Goal: Task Accomplishment & Management: Complete application form

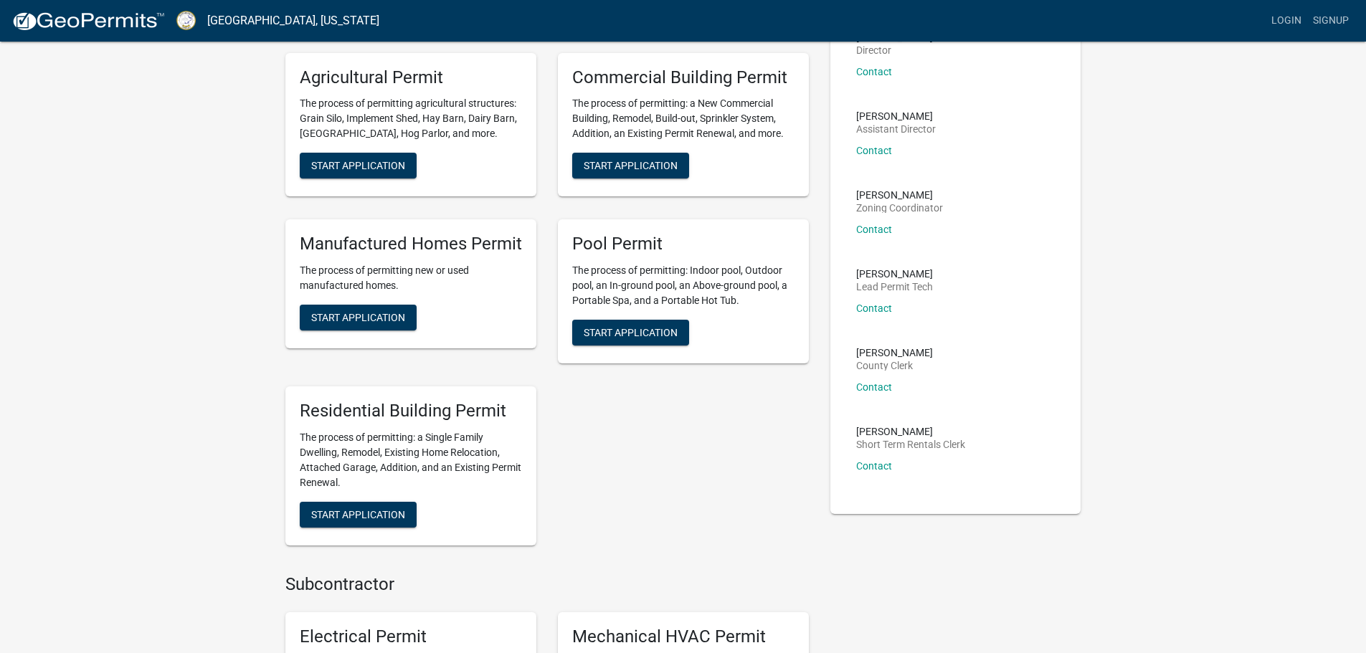
scroll to position [143, 0]
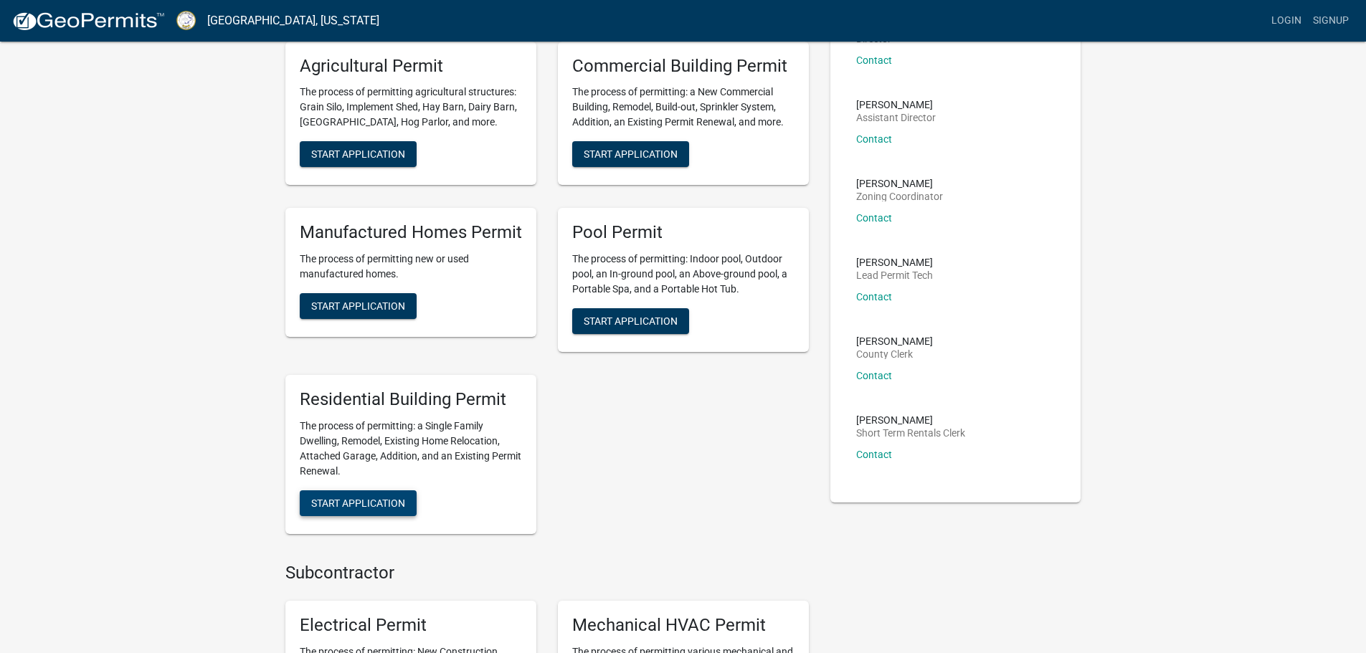
click at [377, 504] on span "Start Application" at bounding box center [358, 502] width 94 height 11
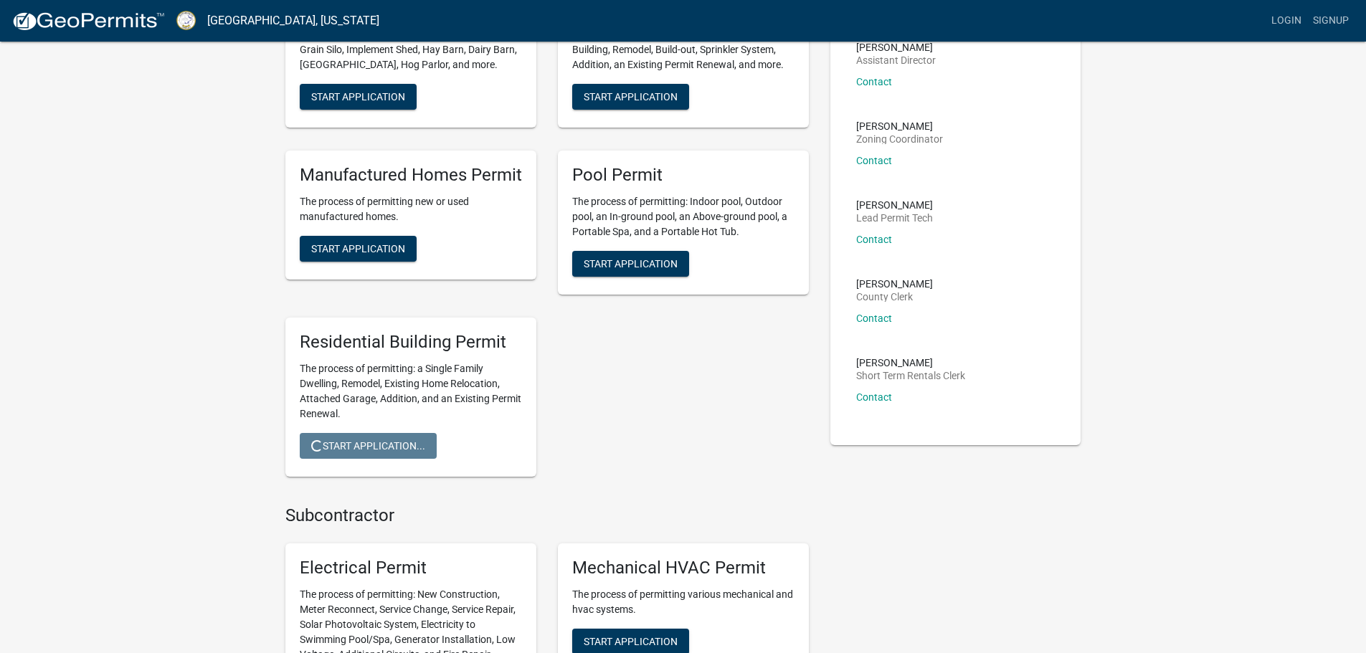
scroll to position [284, 0]
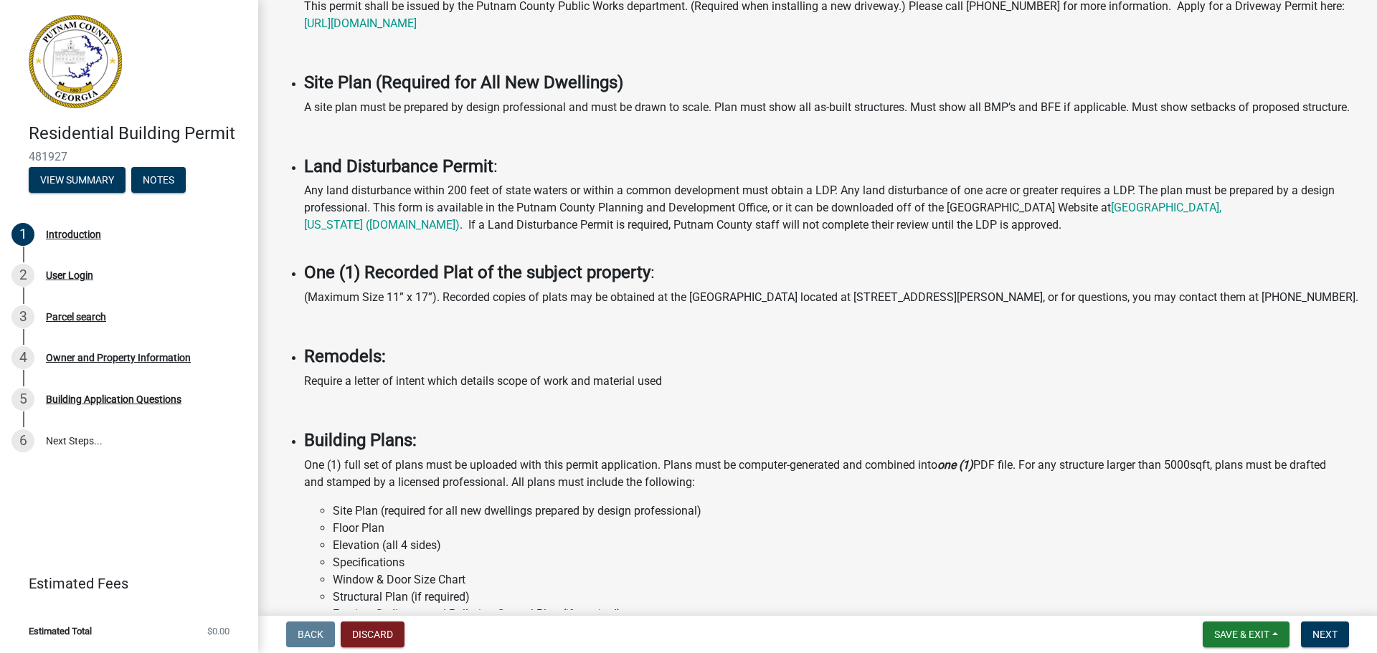
scroll to position [789, 0]
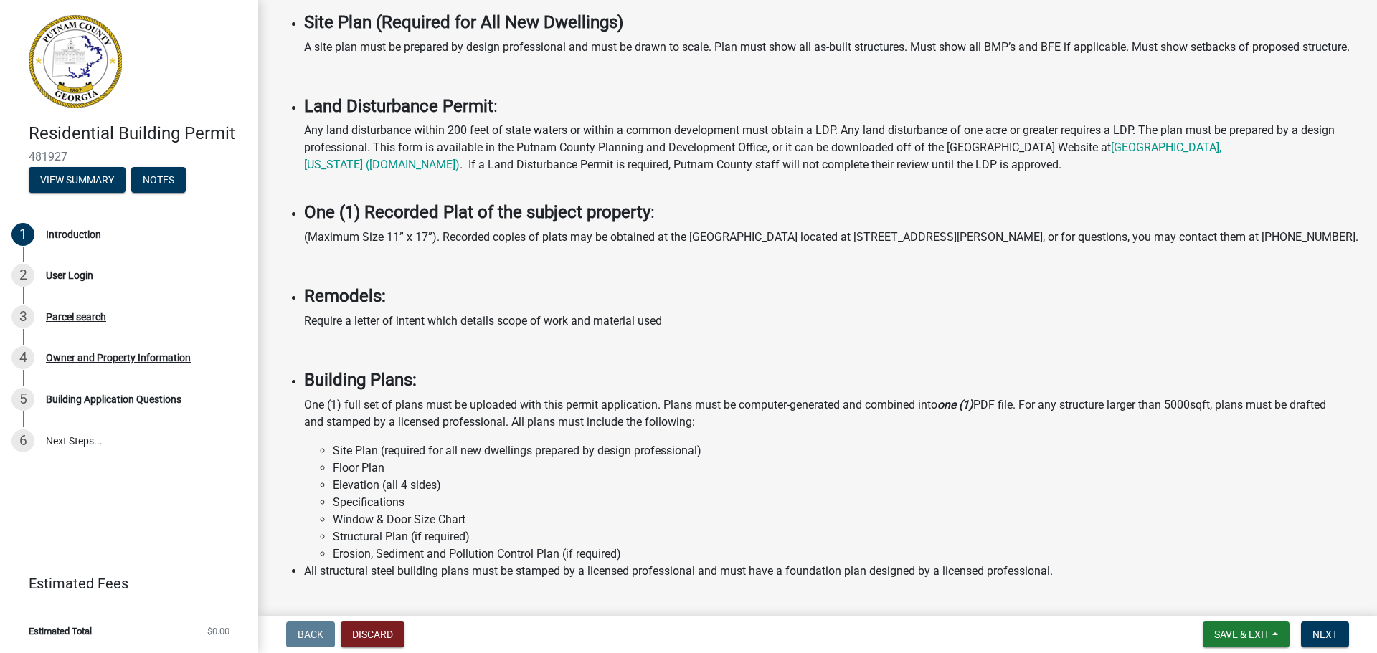
click at [417, 330] on p "Require a letter of intent which details scope of work and material used" at bounding box center [832, 321] width 1056 height 17
click at [693, 330] on p "Require a letter of intent which details scope of work and material used" at bounding box center [832, 321] width 1056 height 17
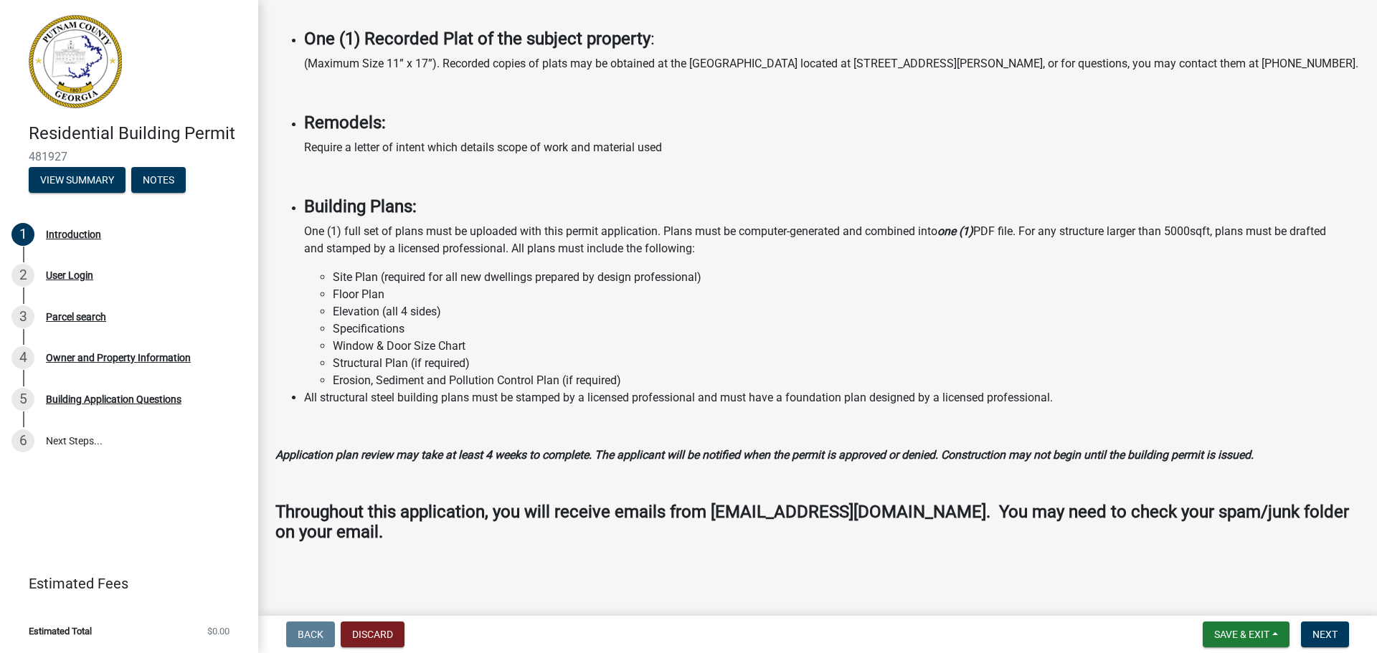
scroll to position [997, 0]
click at [59, 176] on button "View Summary" at bounding box center [77, 180] width 97 height 26
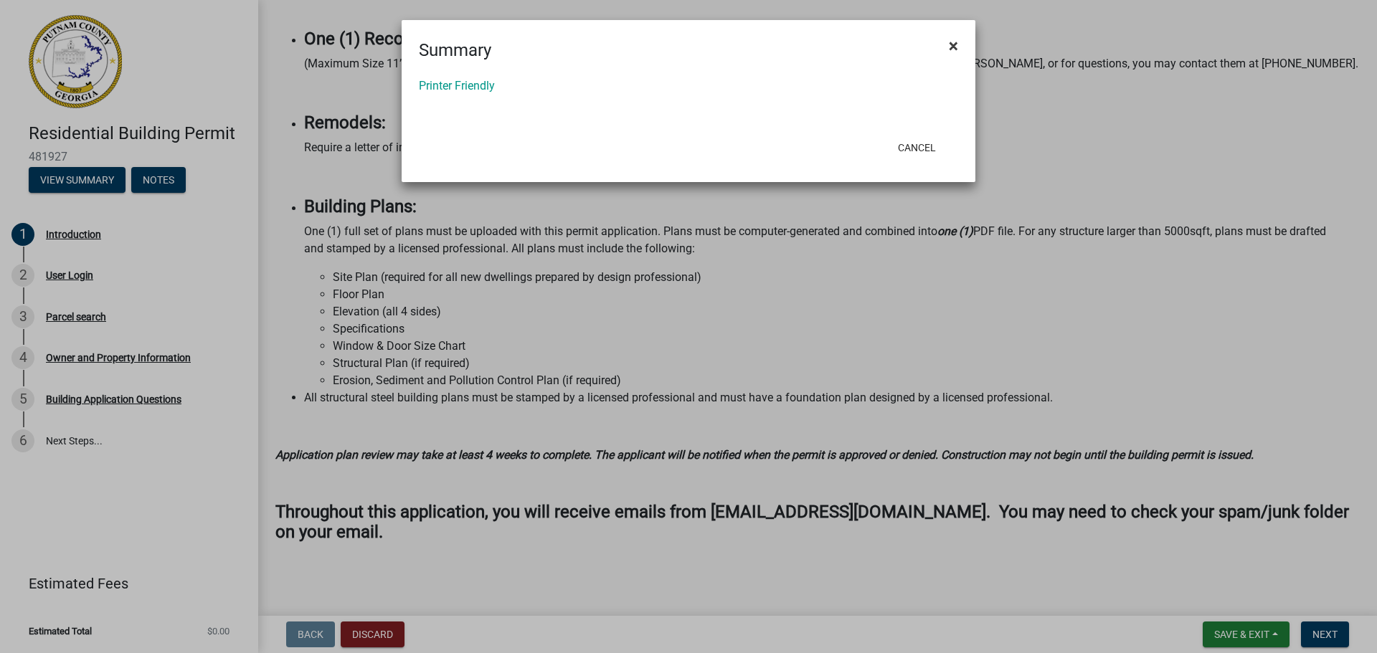
click at [955, 39] on span "×" at bounding box center [953, 46] width 9 height 20
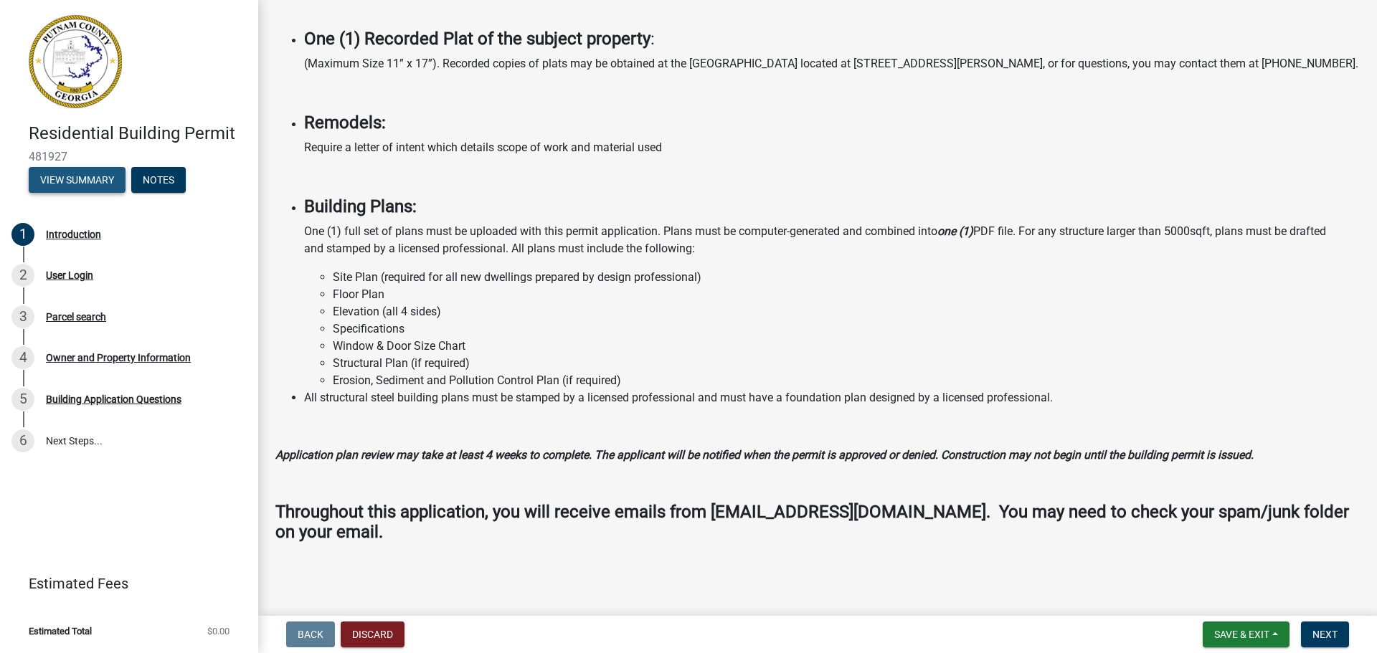
click at [83, 178] on button "View Summary" at bounding box center [77, 180] width 97 height 26
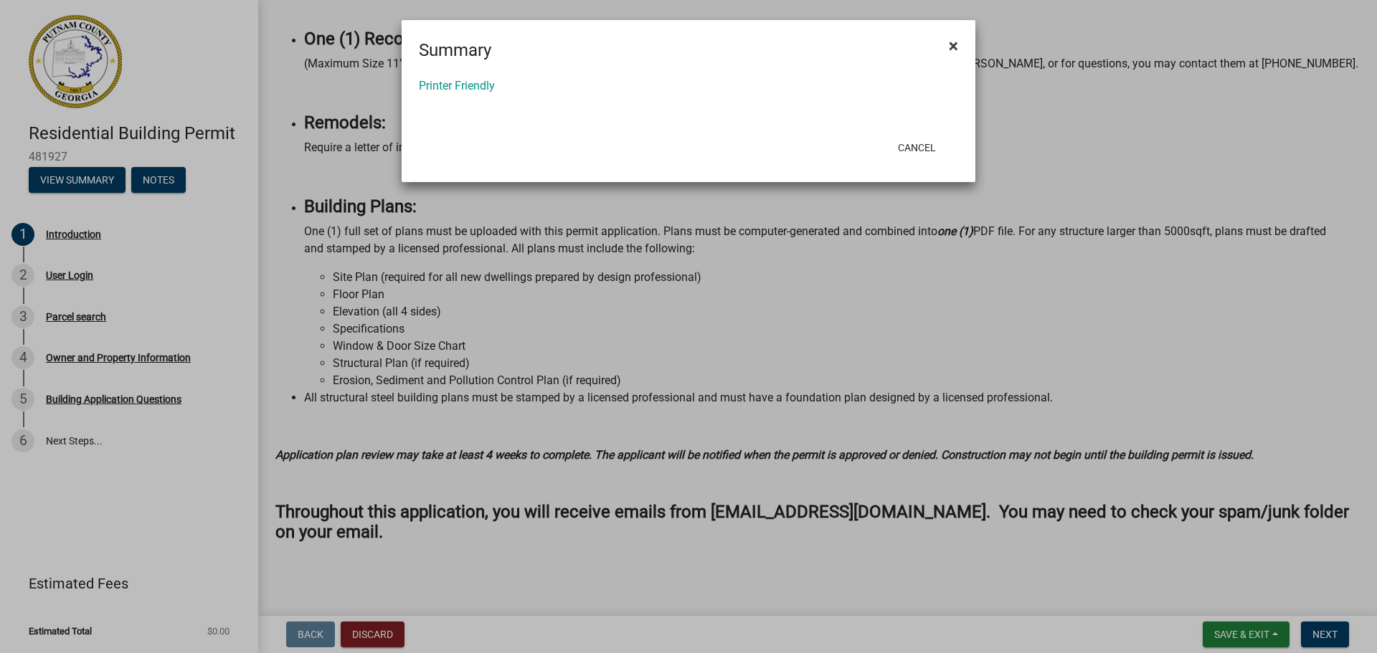
click at [948, 41] on button "×" at bounding box center [953, 46] width 32 height 40
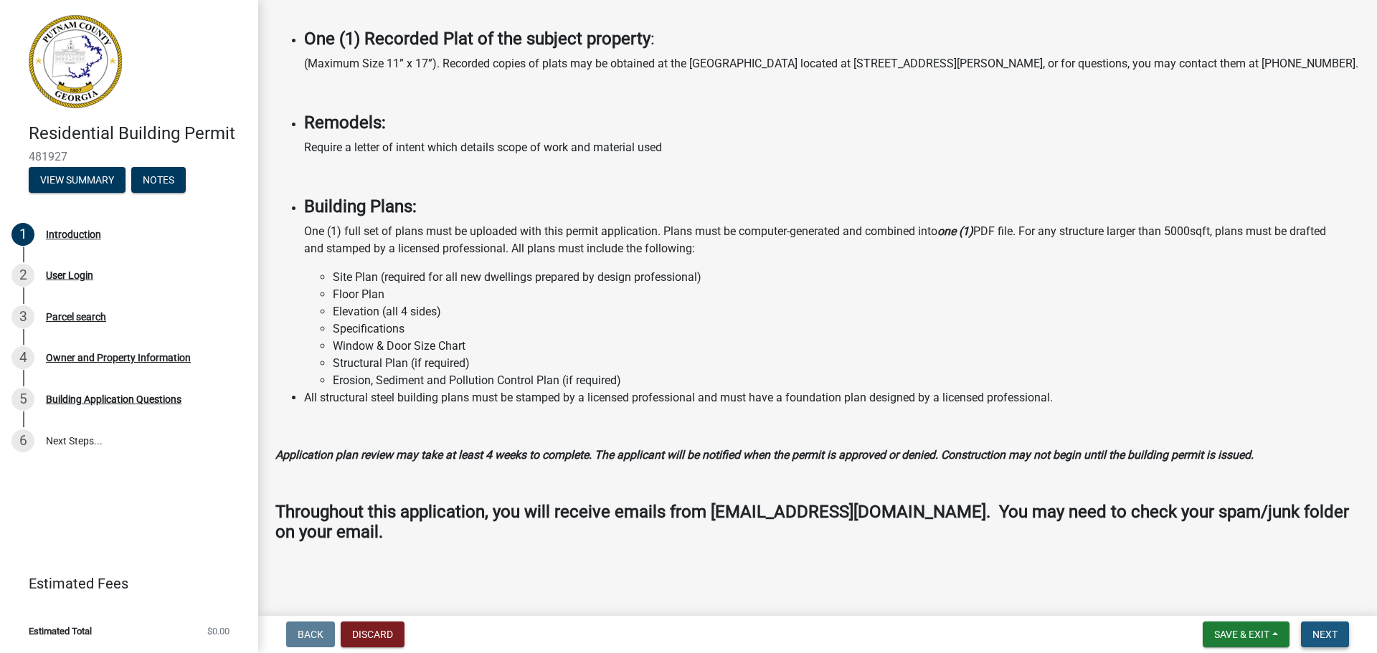
click at [1340, 630] on button "Next" at bounding box center [1325, 635] width 48 height 26
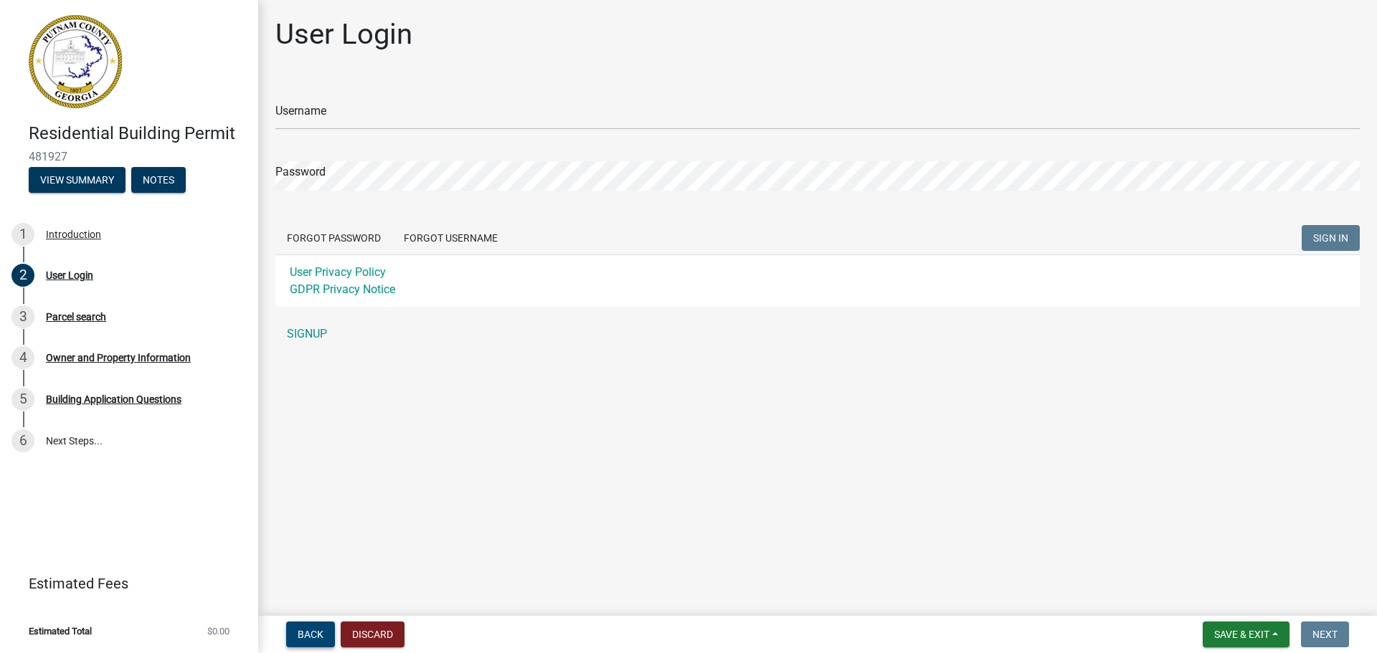
click at [319, 631] on span "Back" at bounding box center [311, 634] width 26 height 11
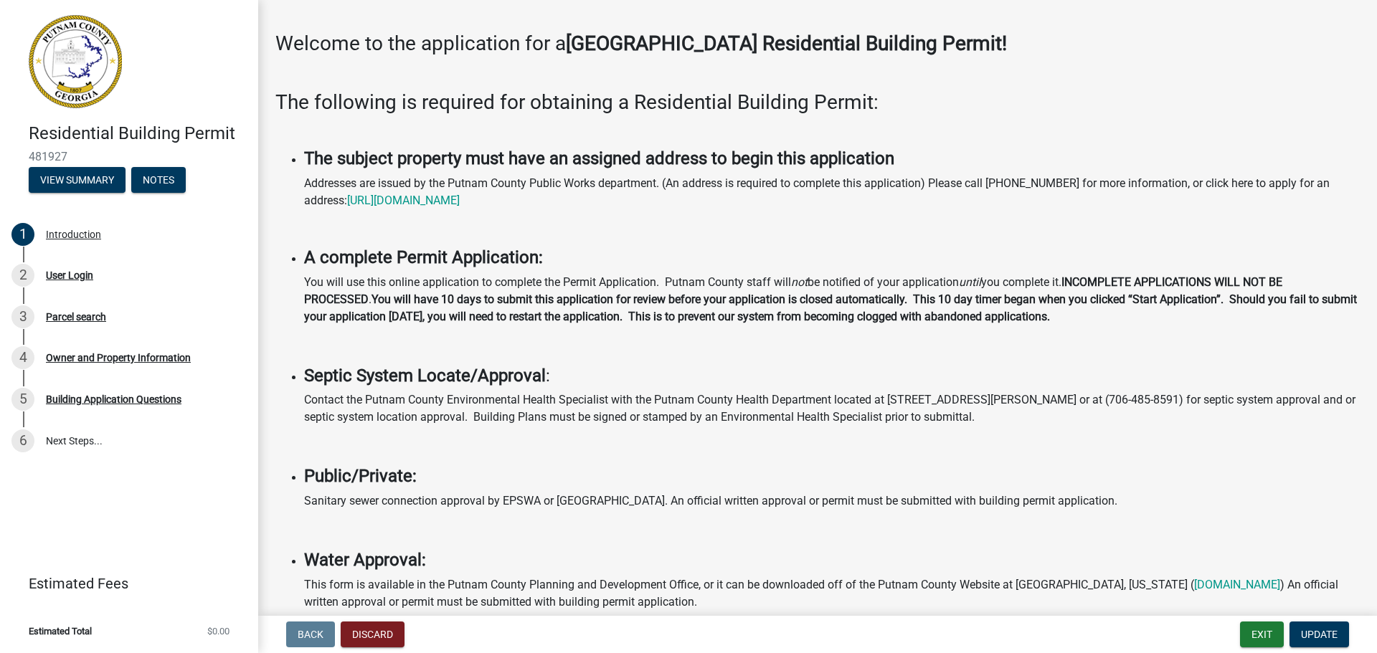
scroll to position [287, 0]
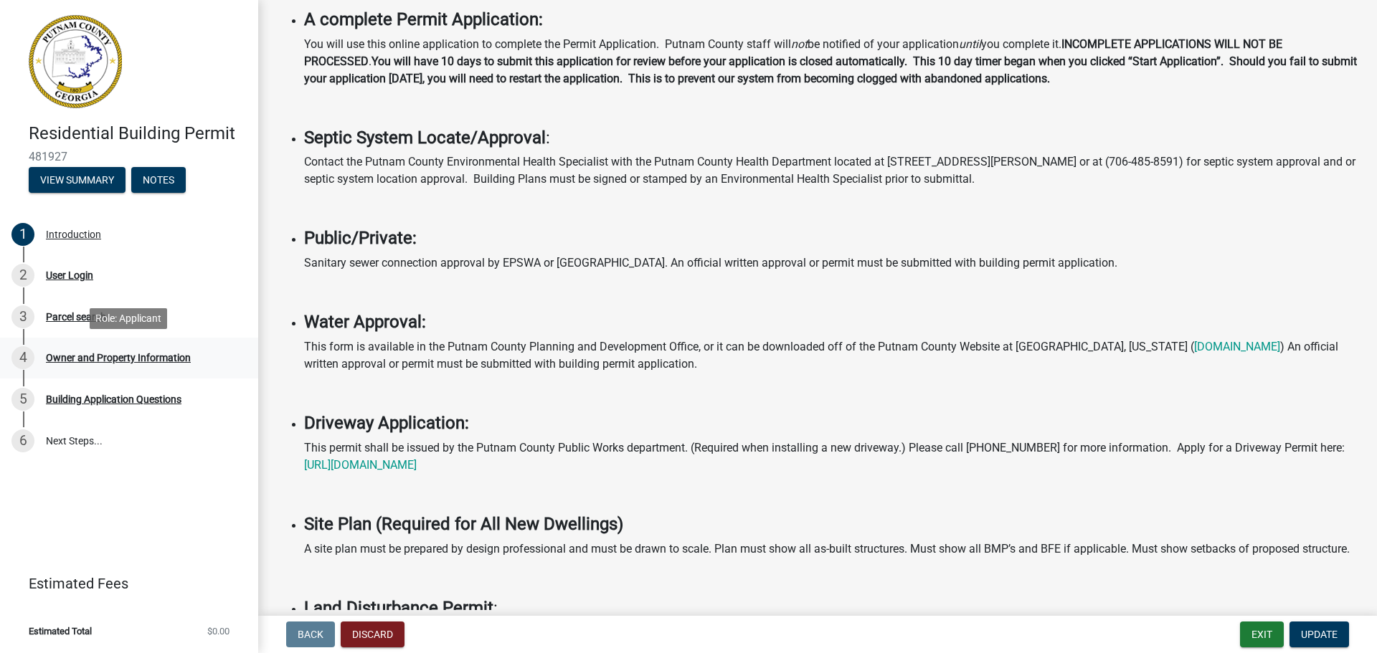
click at [104, 356] on div "Owner and Property Information" at bounding box center [118, 358] width 145 height 10
click at [83, 277] on div "User Login" at bounding box center [69, 275] width 47 height 10
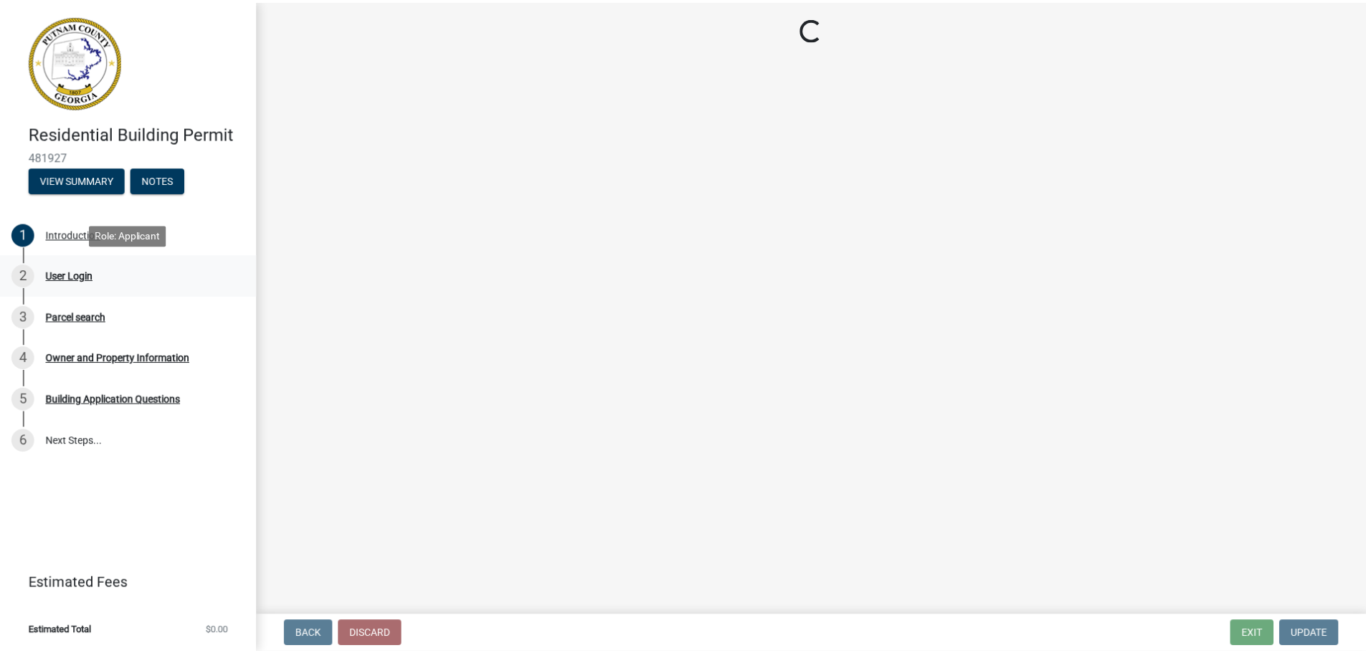
scroll to position [0, 0]
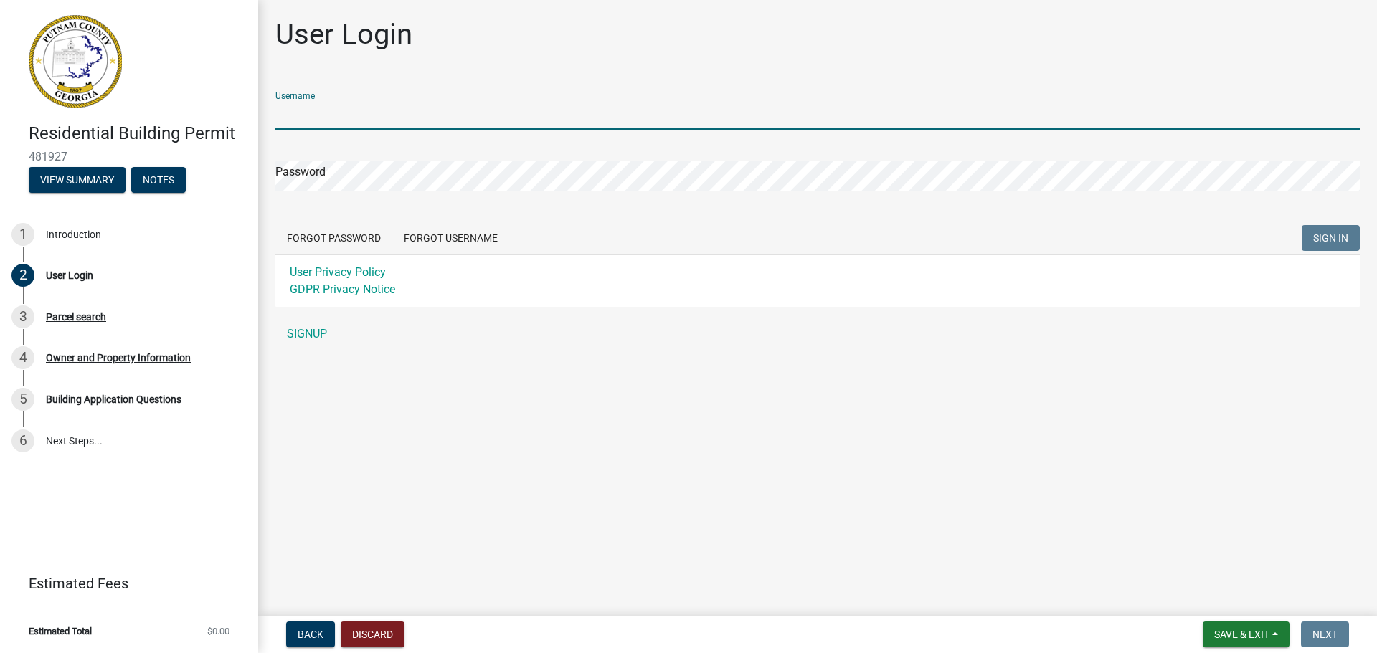
click at [483, 120] on input "Username" at bounding box center [817, 114] width 1084 height 29
type input "[EMAIL_ADDRESS][DOMAIN_NAME]"
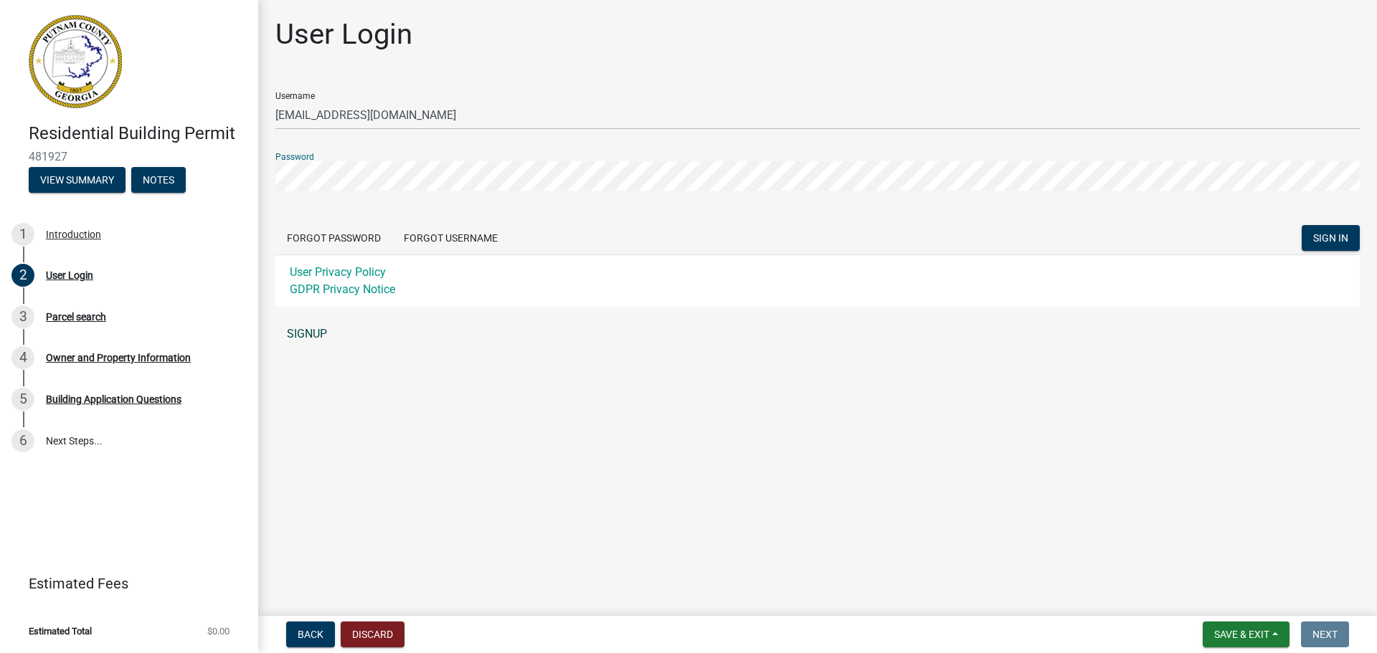
click at [290, 334] on link "SIGNUP" at bounding box center [817, 334] width 1084 height 29
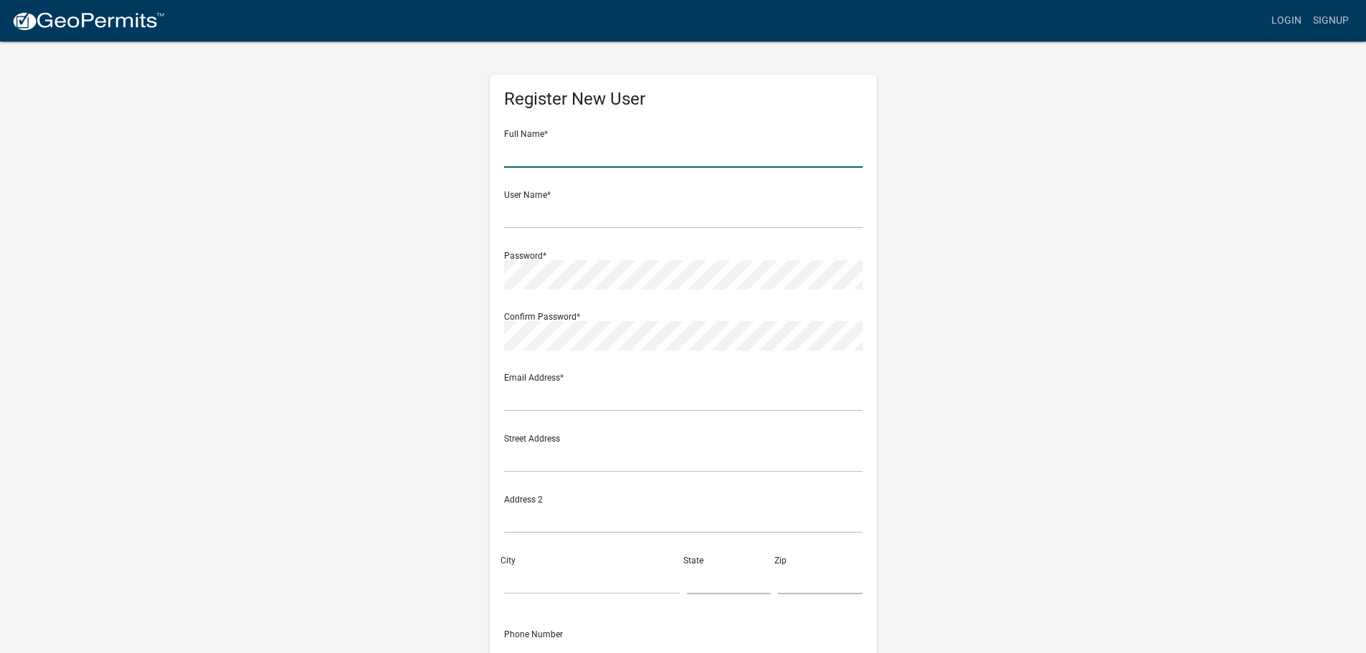
click at [678, 141] on input "text" at bounding box center [683, 152] width 359 height 29
type input "[PERSON_NAME]"
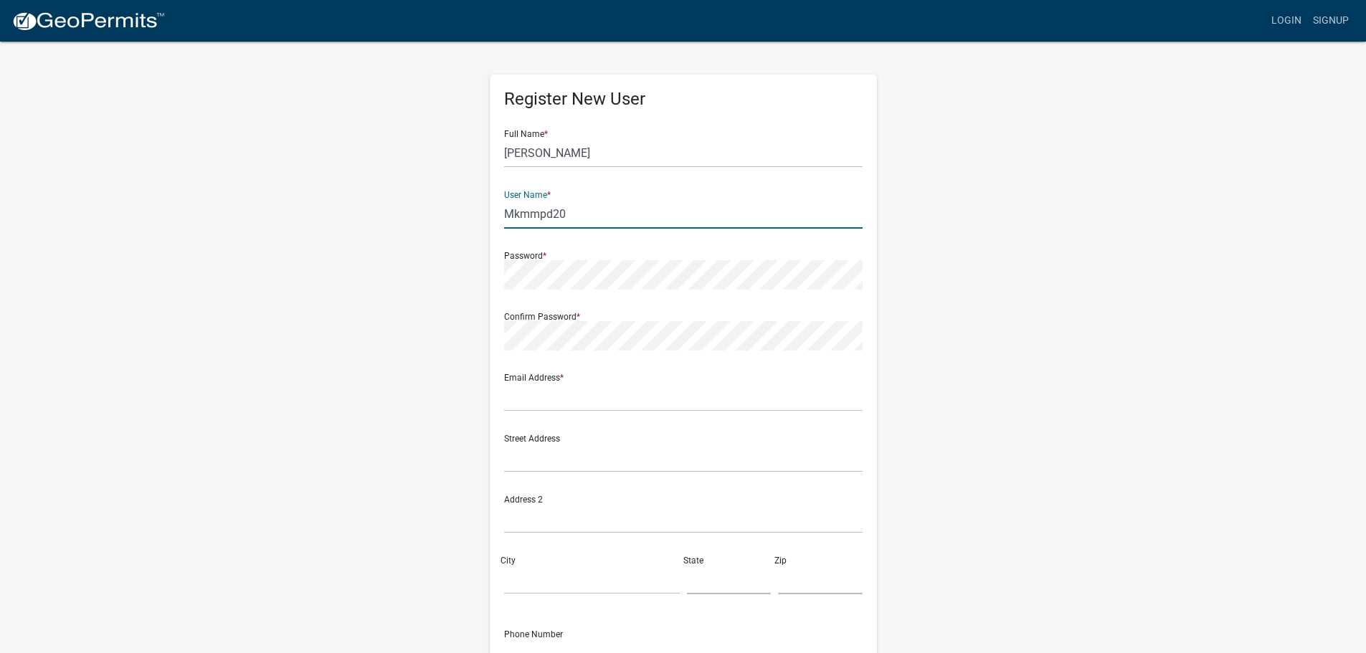
type input "Mkmmpd20"
type input "[EMAIL_ADDRESS][DOMAIN_NAME]"
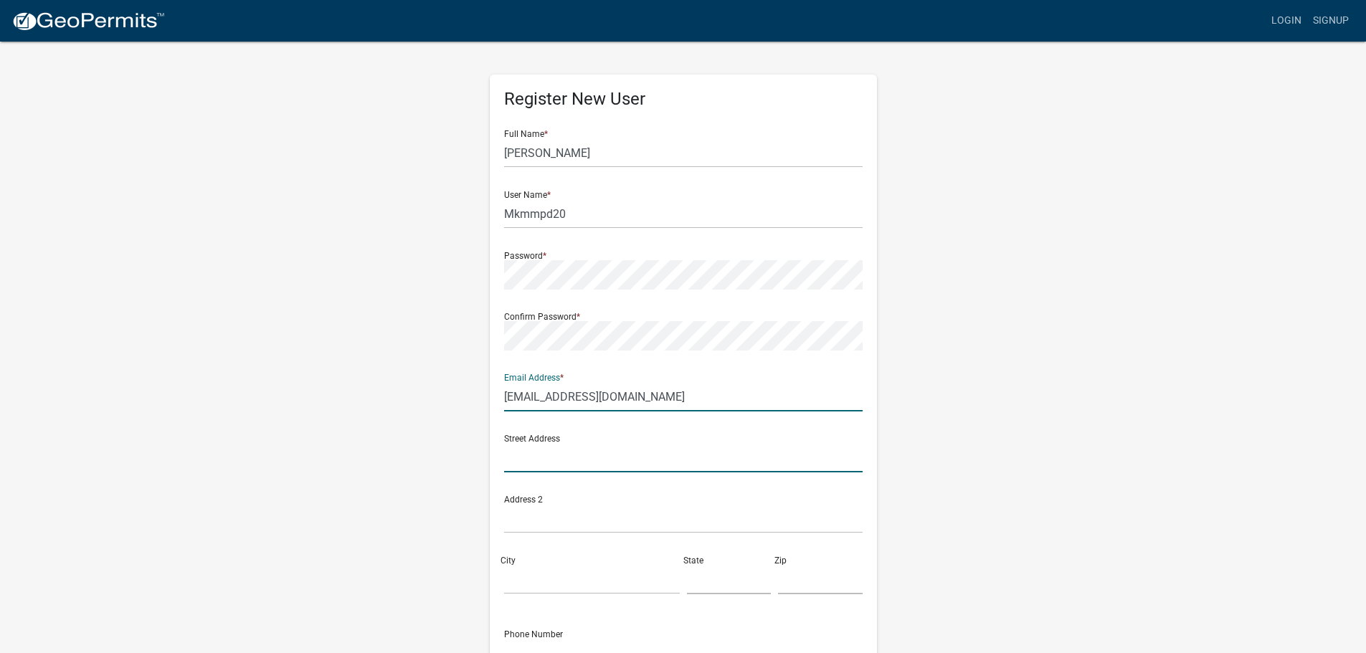
click at [607, 451] on input "text" at bounding box center [683, 457] width 359 height 29
type input "[STREET_ADDRESS]"
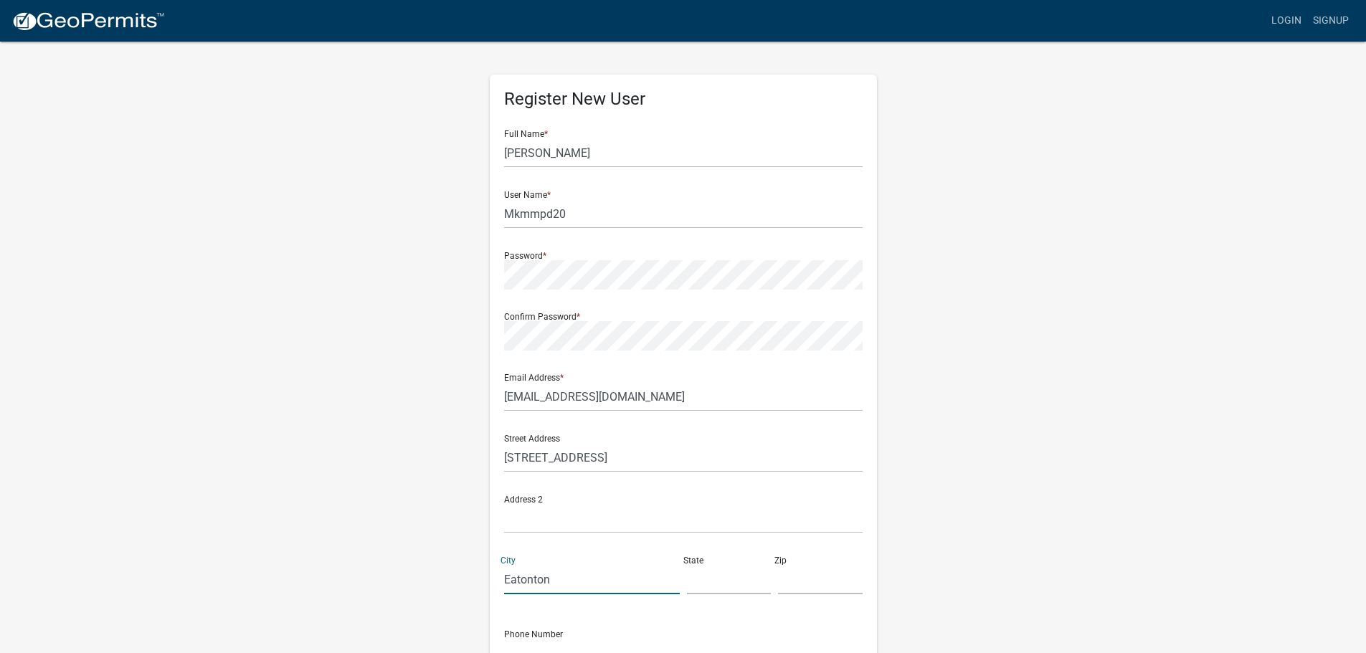
type input "Eatonton"
type input "ga"
type input "31024"
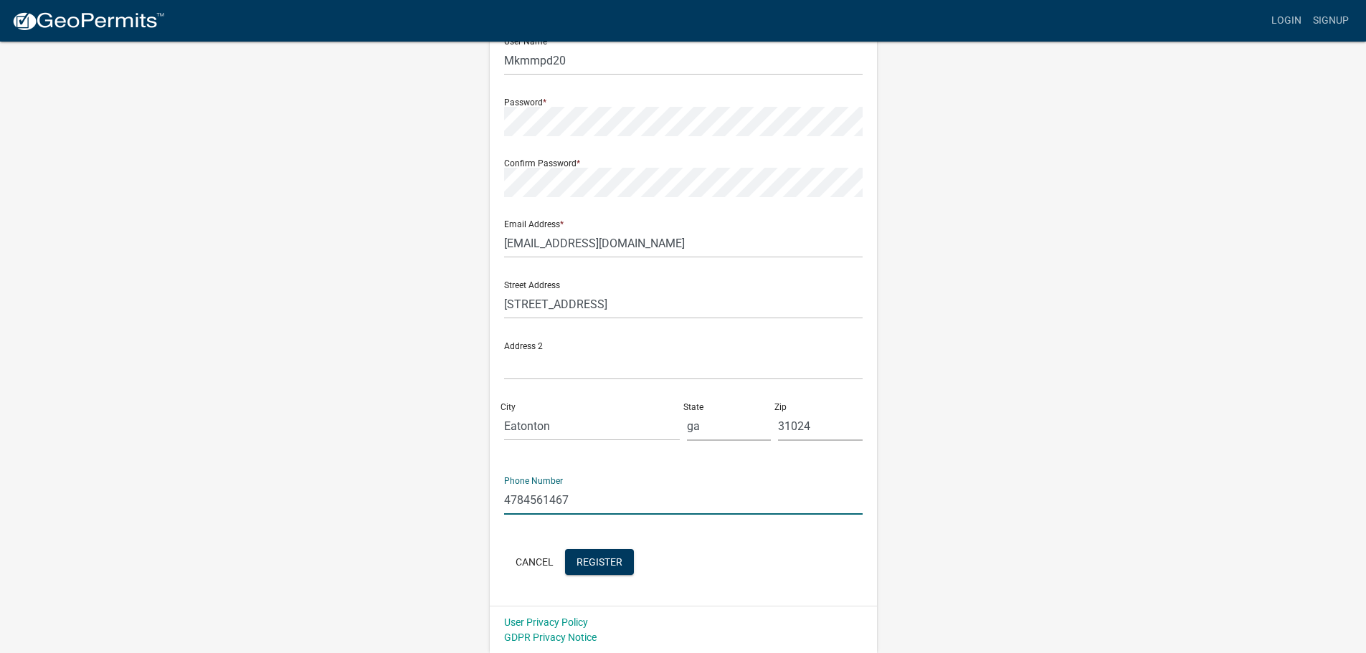
scroll to position [154, 0]
type input "4784561467"
click at [550, 57] on input "Mkmmpd20" at bounding box center [683, 59] width 359 height 29
drag, startPoint x: 563, startPoint y: 60, endPoint x: 502, endPoint y: 59, distance: 61.0
click at [496, 59] on div "Register New User Full Name * [PERSON_NAME] User Name * Mkm20 Password * Confir…" at bounding box center [683, 262] width 387 height 685
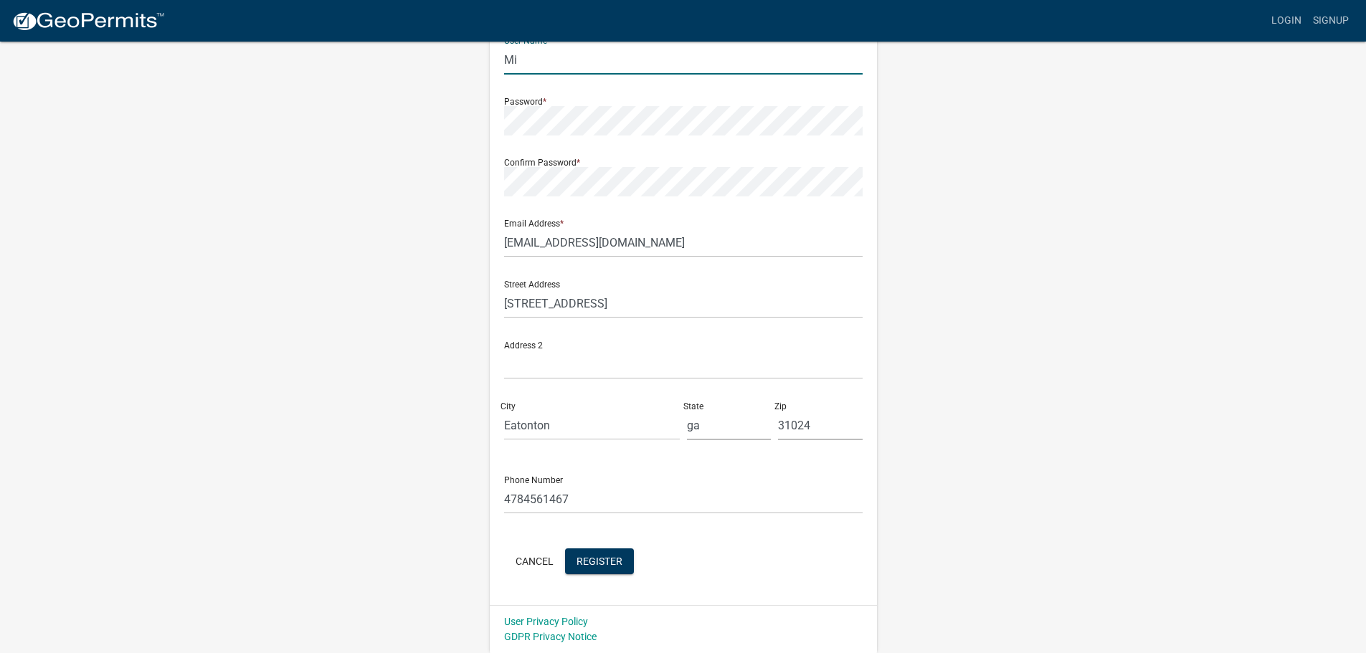
type input "M"
type input "MM2025mm!"
click at [608, 567] on span "Register" at bounding box center [600, 560] width 46 height 11
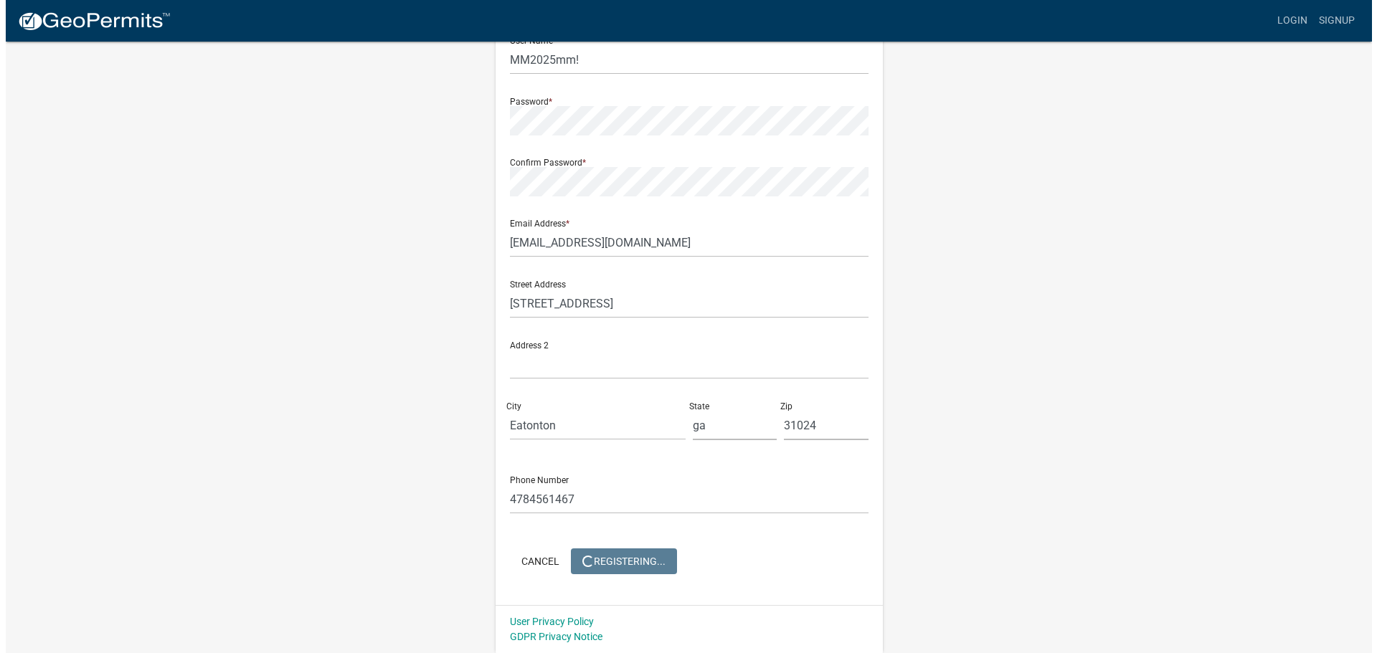
scroll to position [0, 0]
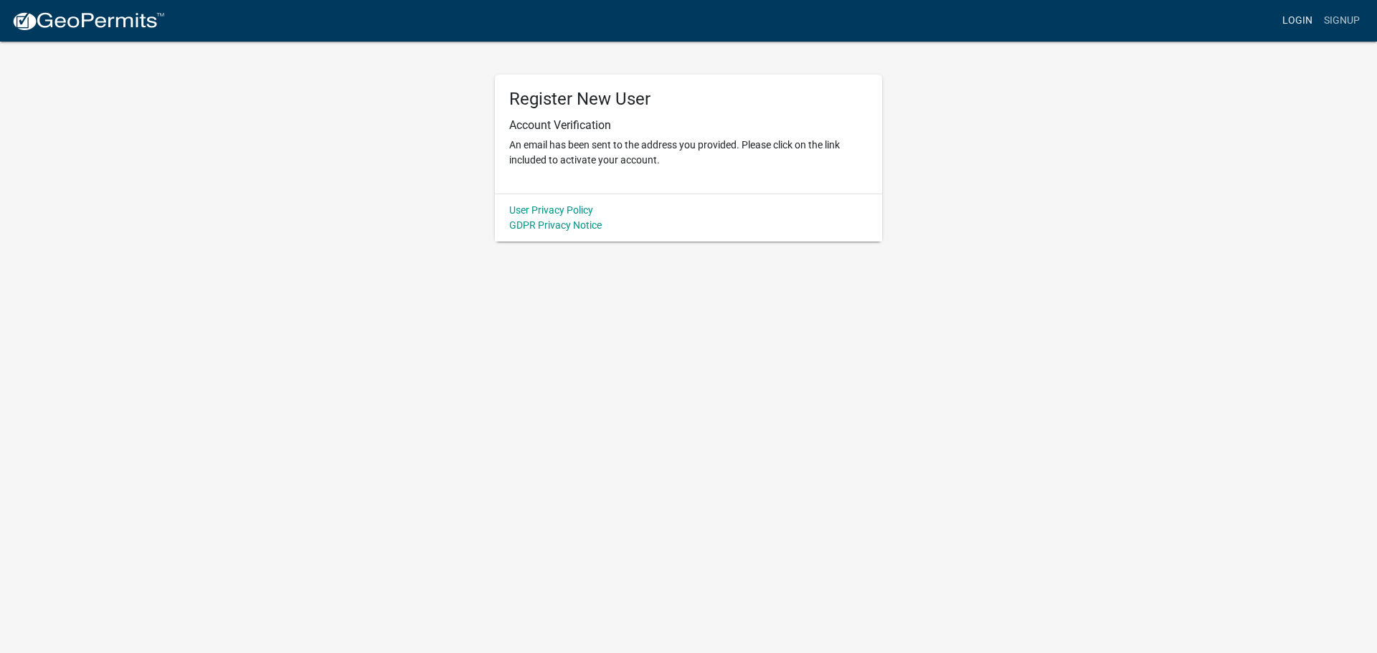
click at [1304, 14] on link "Login" at bounding box center [1298, 20] width 42 height 27
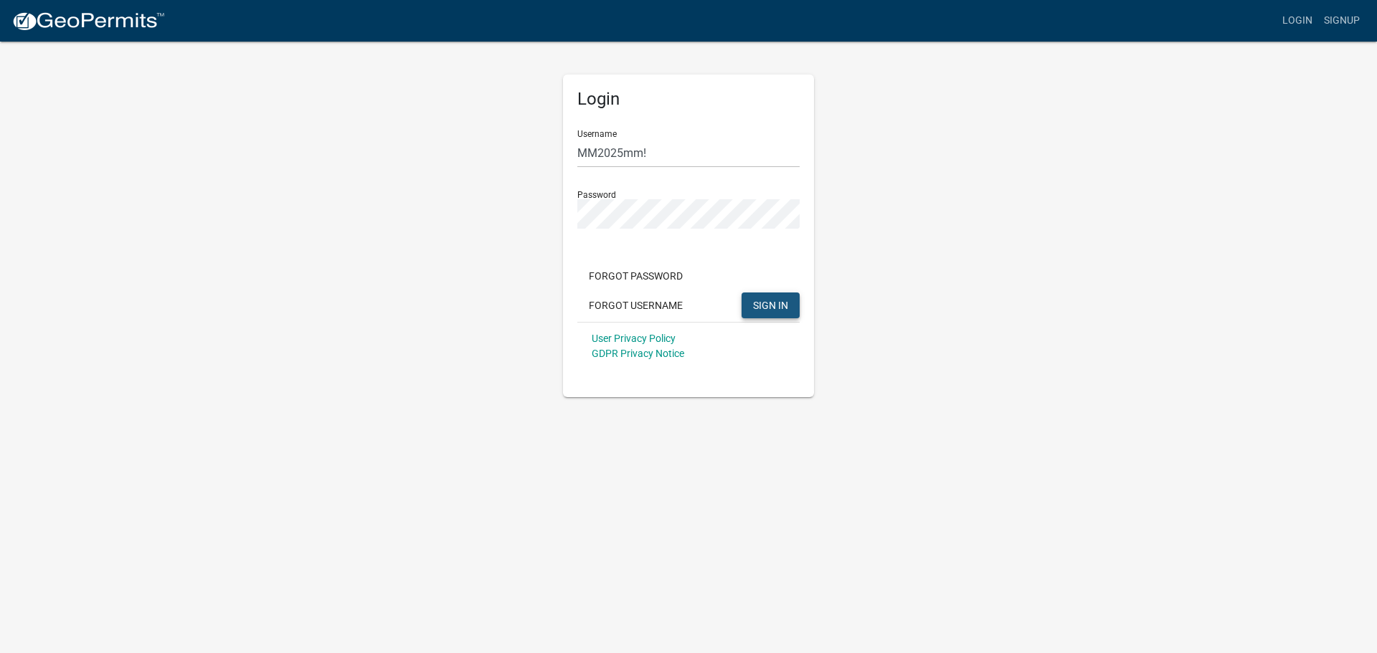
click at [775, 308] on span "SIGN IN" at bounding box center [770, 304] width 35 height 11
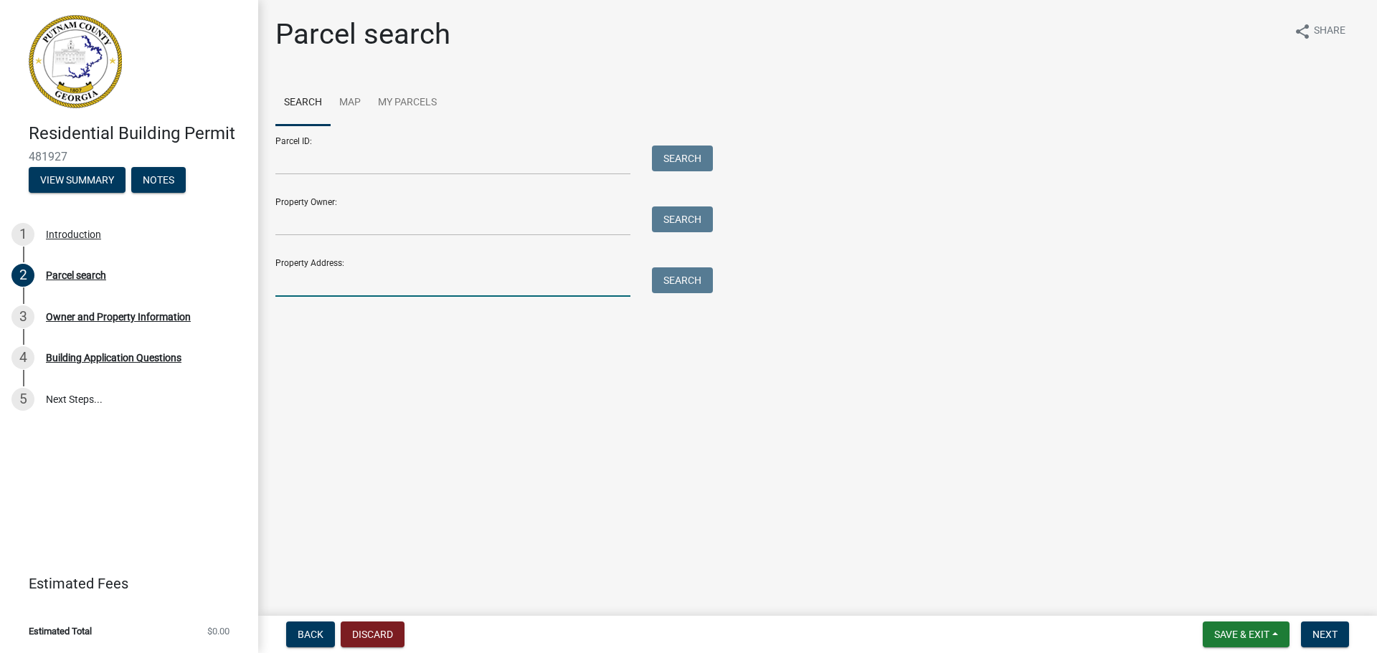
click at [325, 281] on input "Property Address:" at bounding box center [452, 281] width 355 height 29
type input "[STREET_ADDRESS]"
click at [678, 279] on button "Search" at bounding box center [682, 280] width 61 height 26
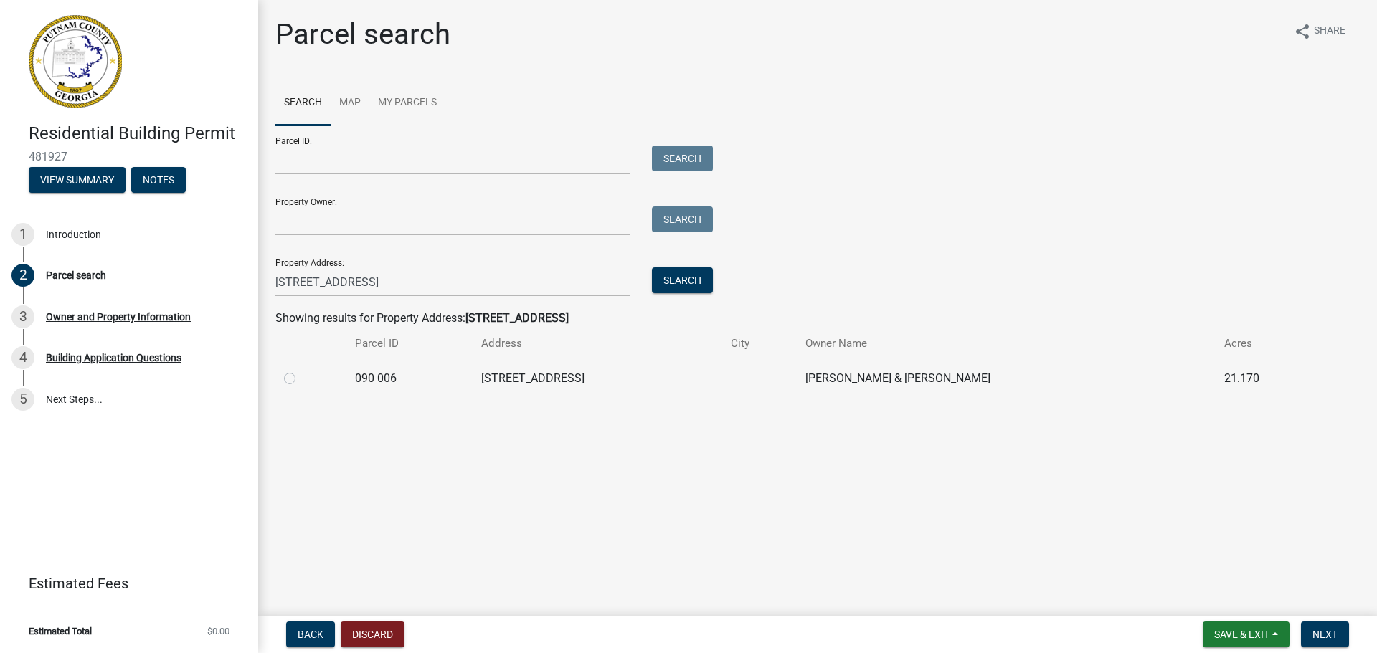
click at [301, 370] on label at bounding box center [301, 370] width 0 height 0
click at [301, 379] on 006 "radio" at bounding box center [305, 374] width 9 height 9
radio 006 "true"
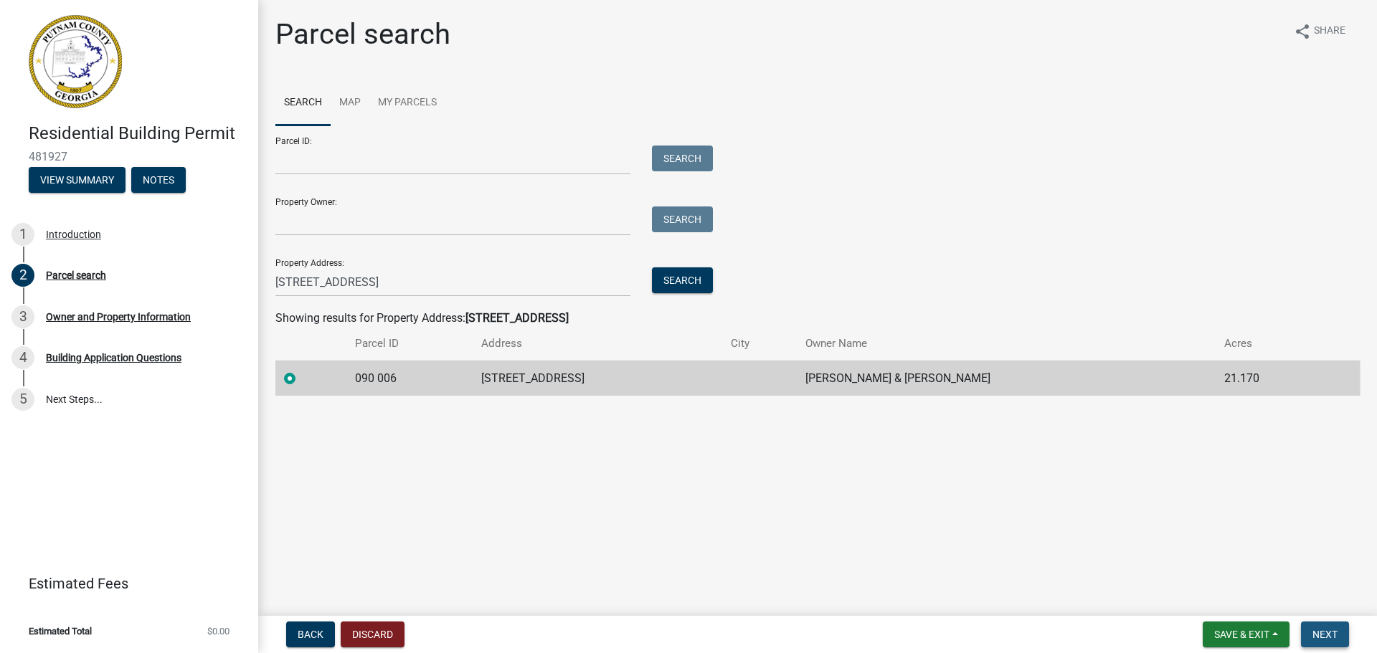
click at [1322, 633] on span "Next" at bounding box center [1324, 634] width 25 height 11
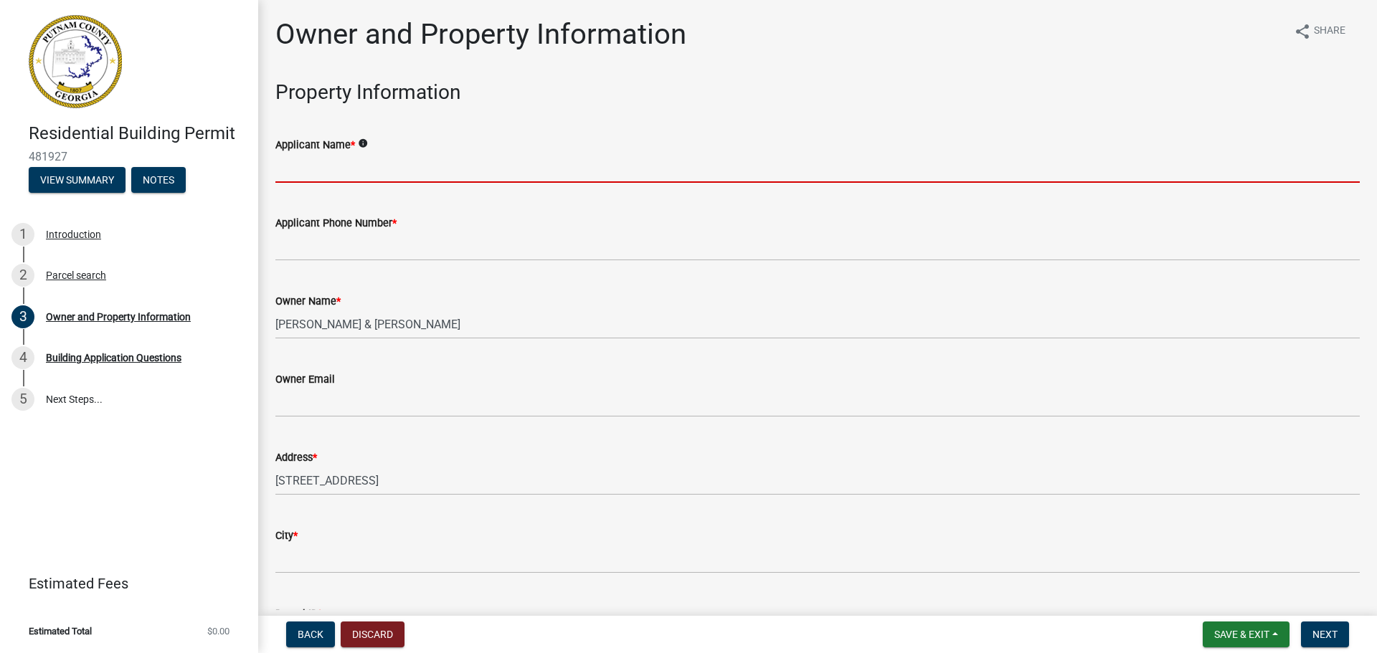
click at [439, 176] on input "Applicant Name *" at bounding box center [817, 167] width 1084 height 29
type input "[PERSON_NAME]"
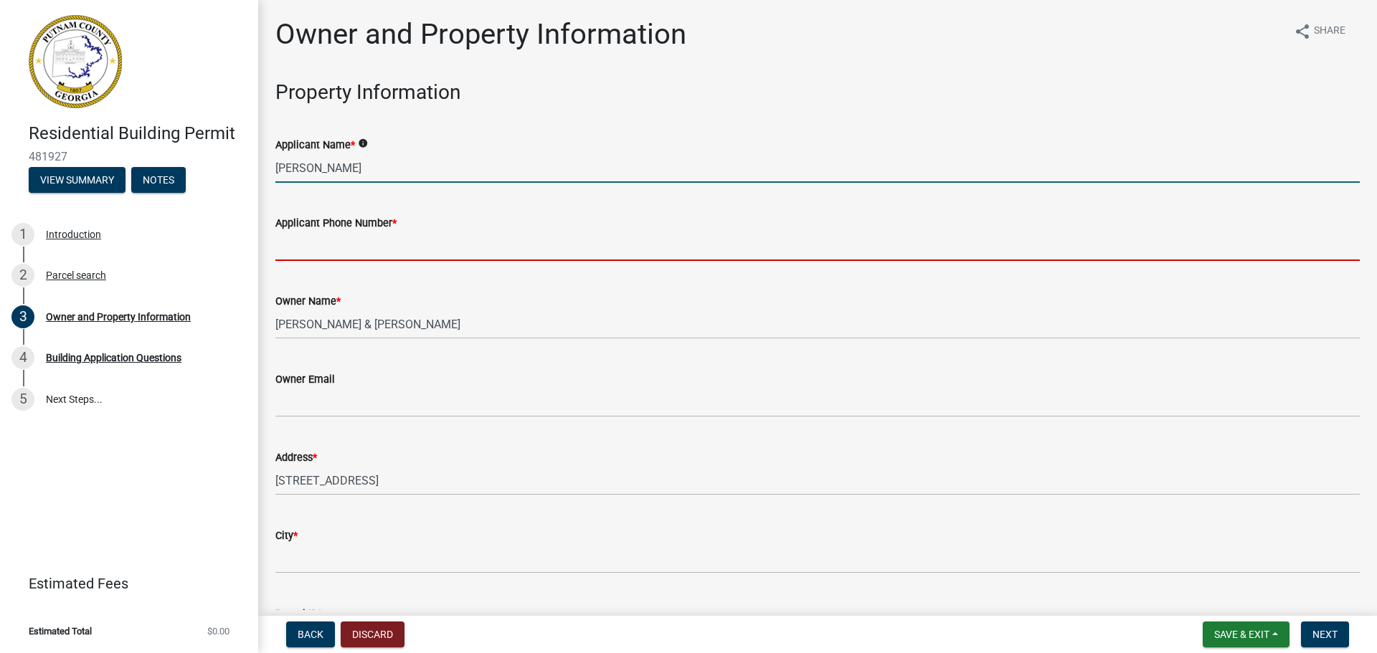
type input "4784561467"
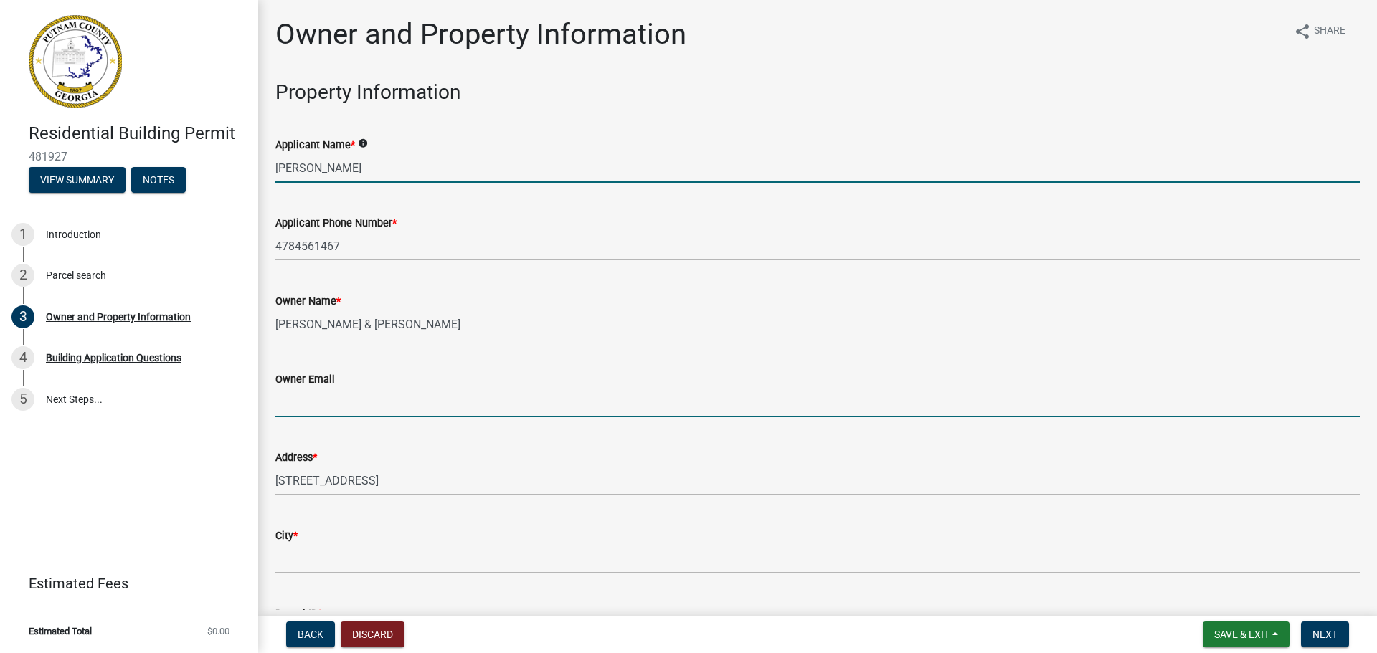
type input "[EMAIL_ADDRESS][DOMAIN_NAME]"
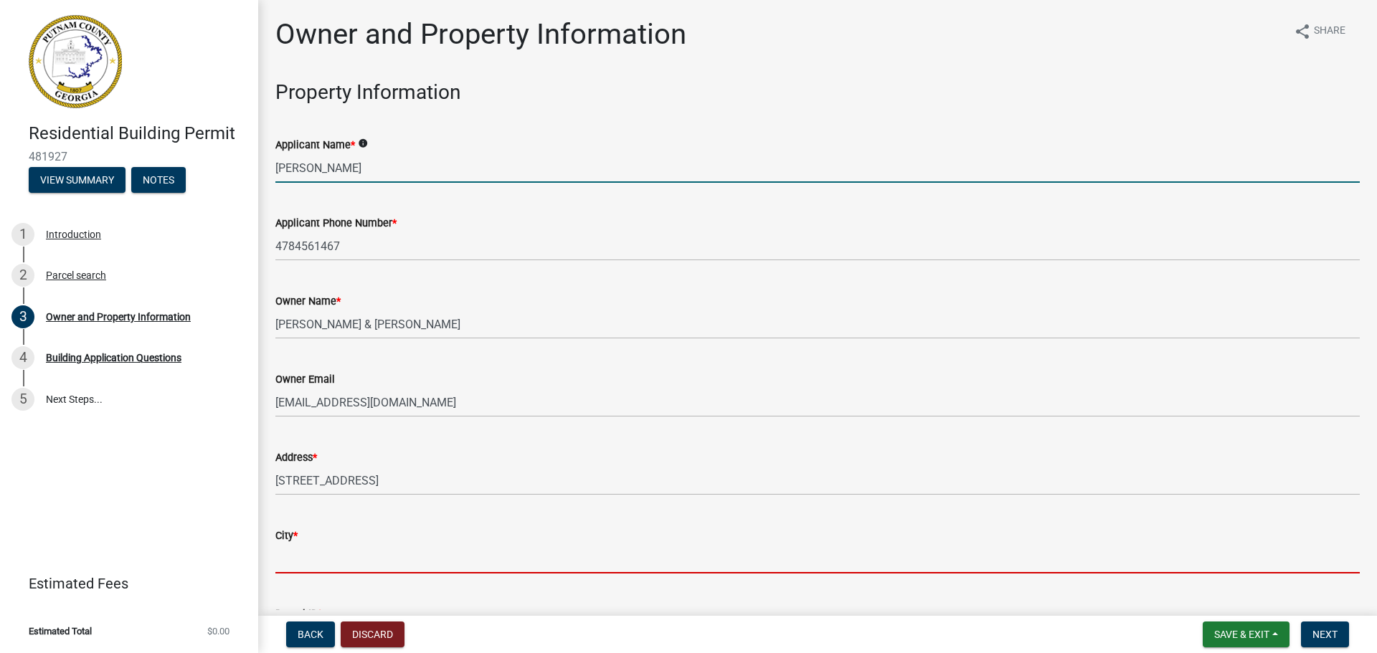
type input "Eatonton"
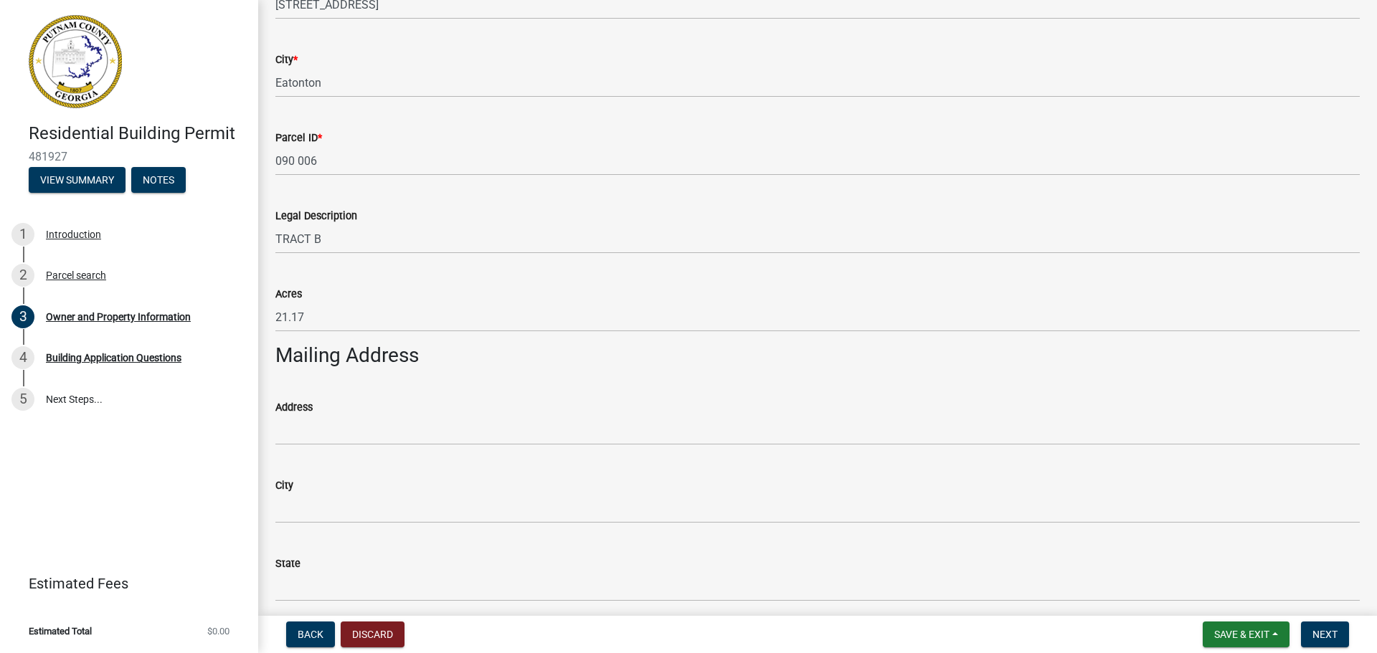
scroll to position [574, 0]
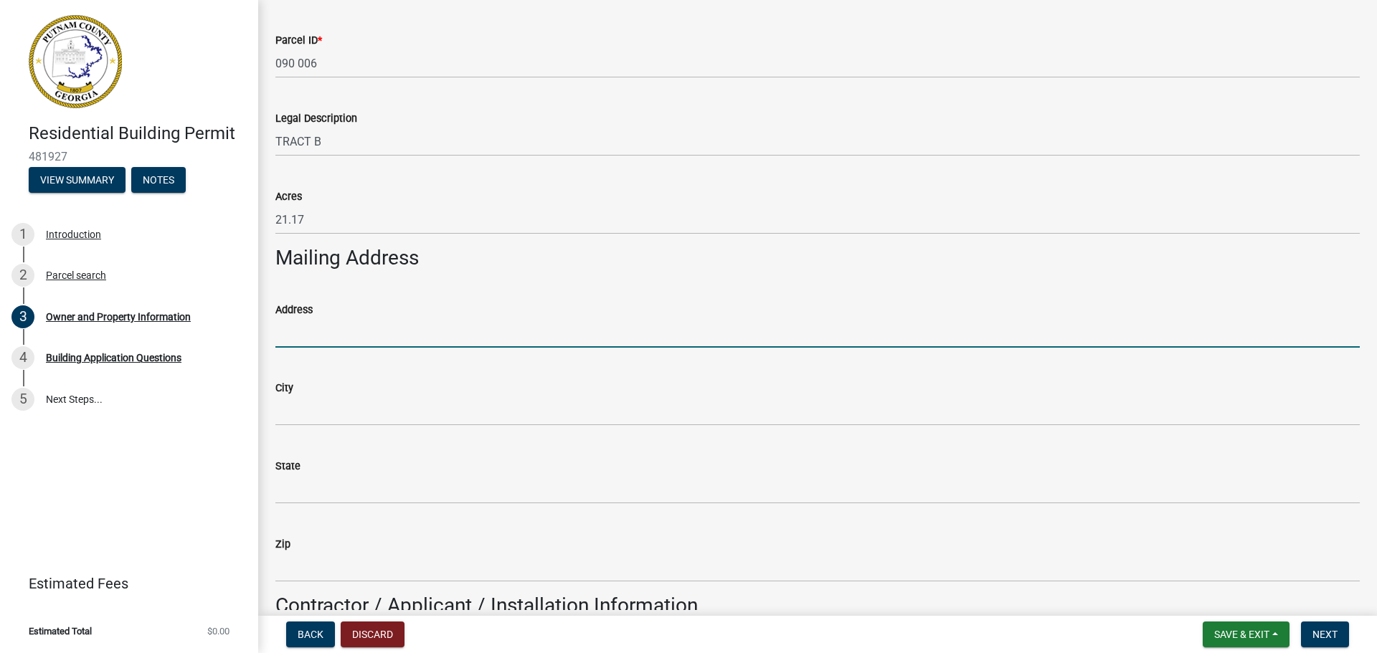
click at [365, 342] on input "Address" at bounding box center [817, 332] width 1084 height 29
type input "[STREET_ADDRESS]"
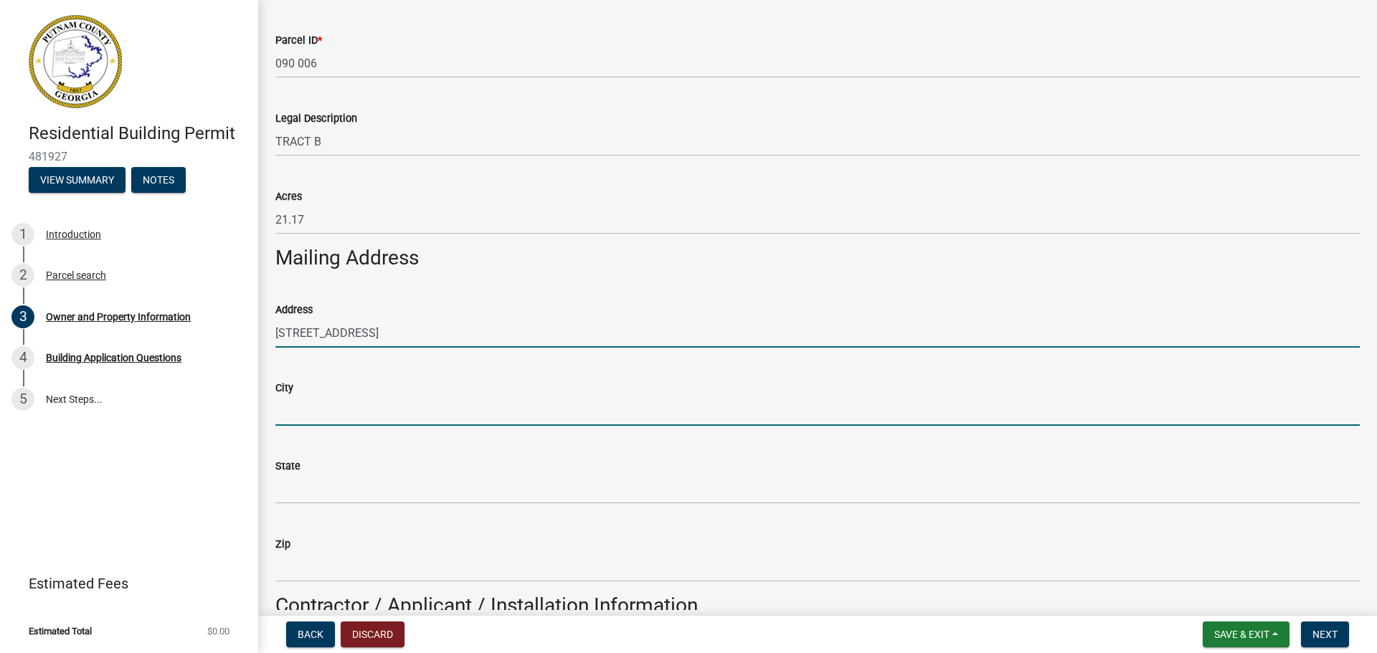
type input "Eatonton"
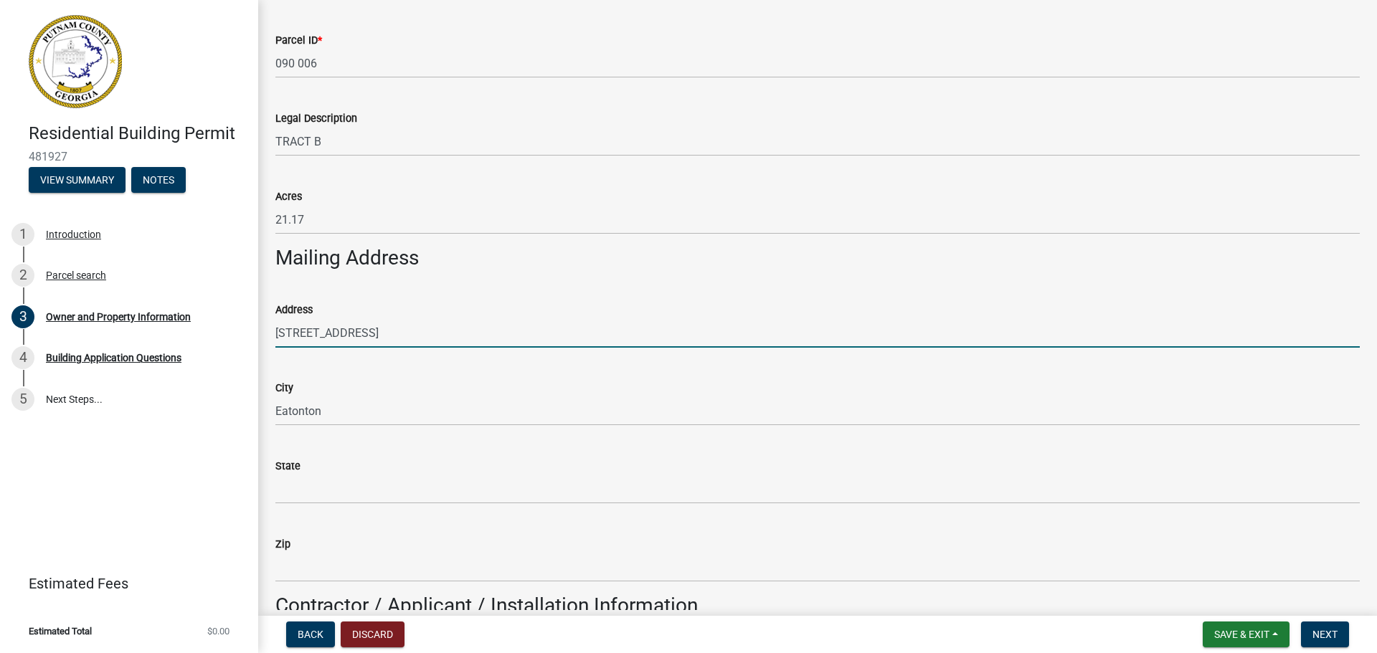
type input "ga"
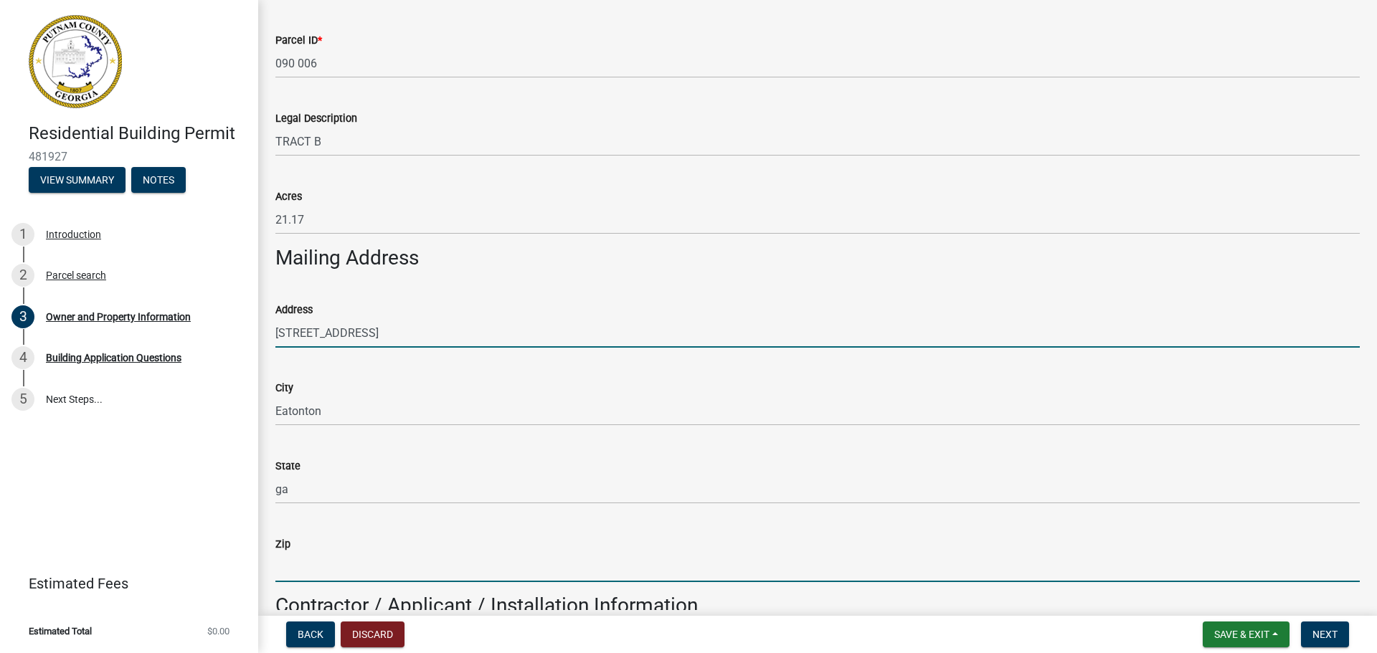
type input "31024"
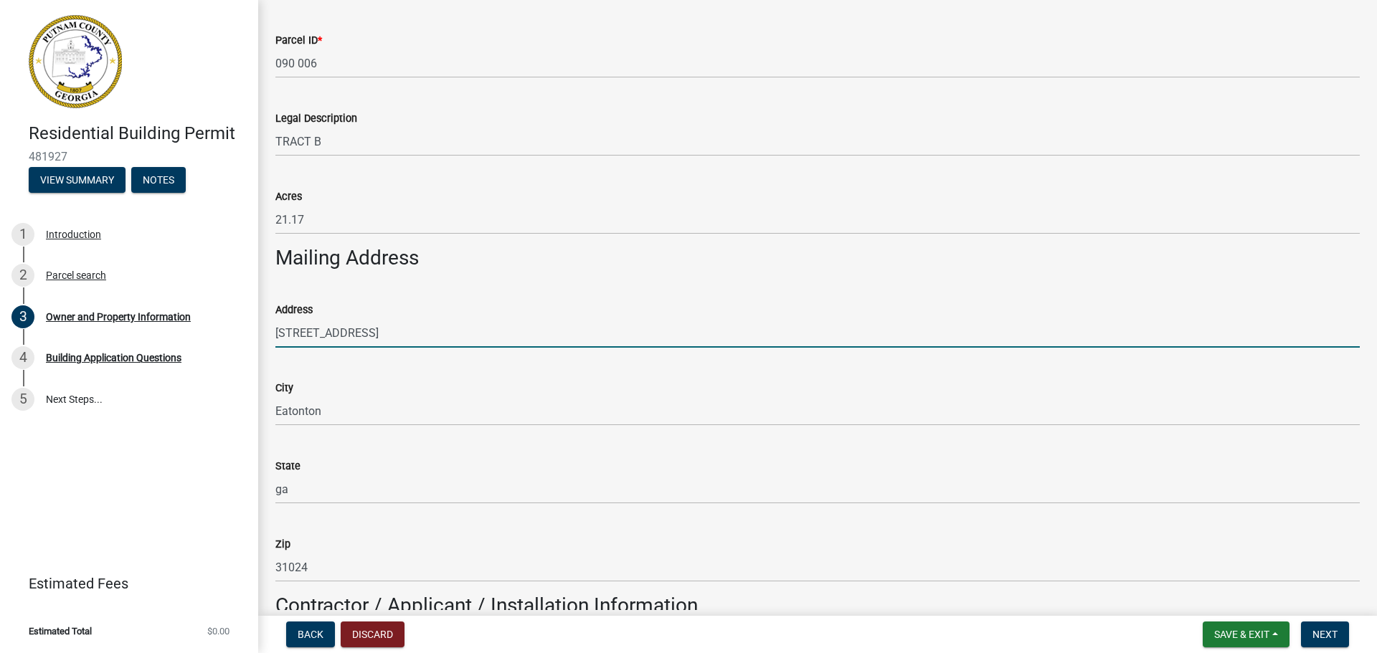
type input "[PERSON_NAME]"
type input "4784561467"
type input "[STREET_ADDRESS]"
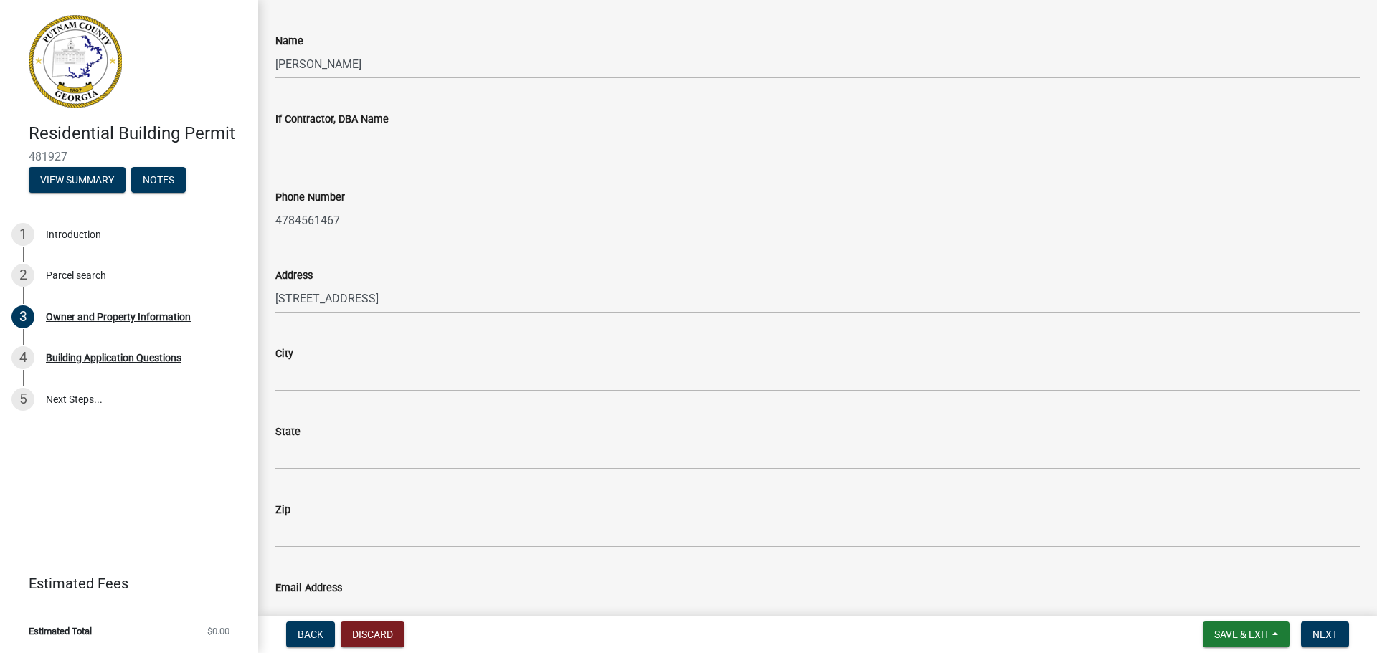
scroll to position [1363, 0]
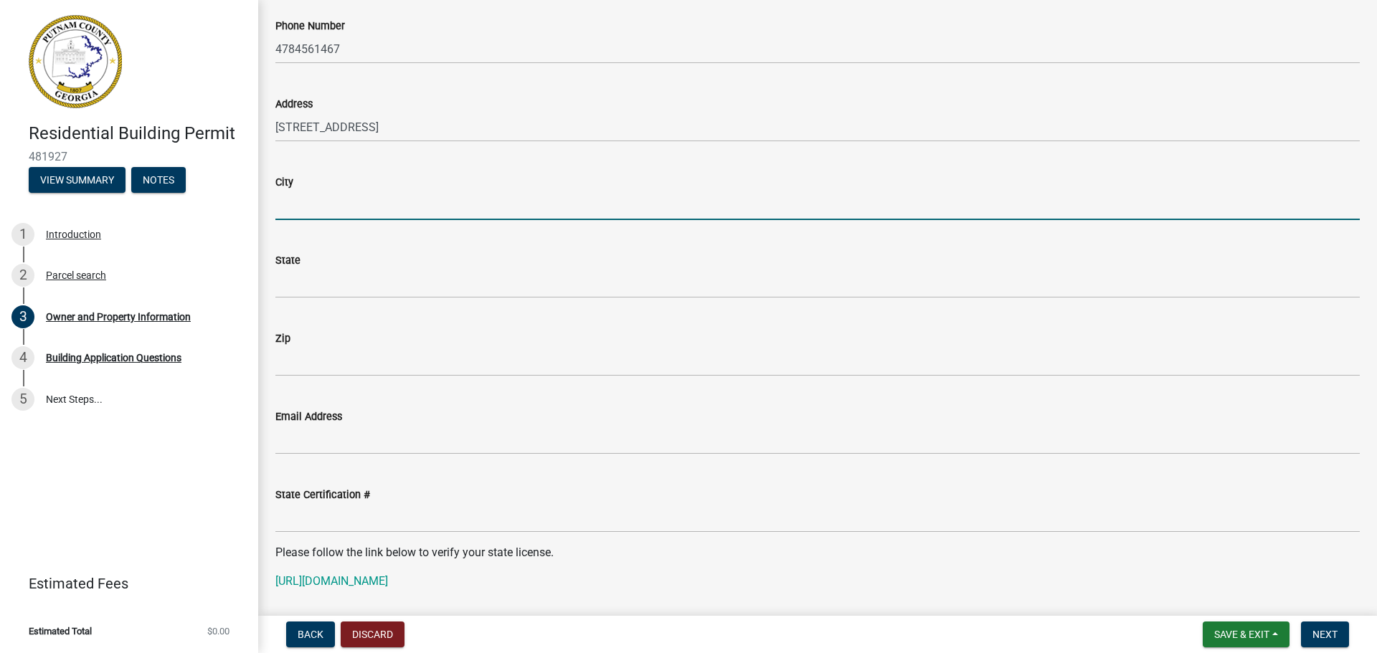
click at [296, 202] on input "City" at bounding box center [817, 205] width 1084 height 29
type input "Eatonton"
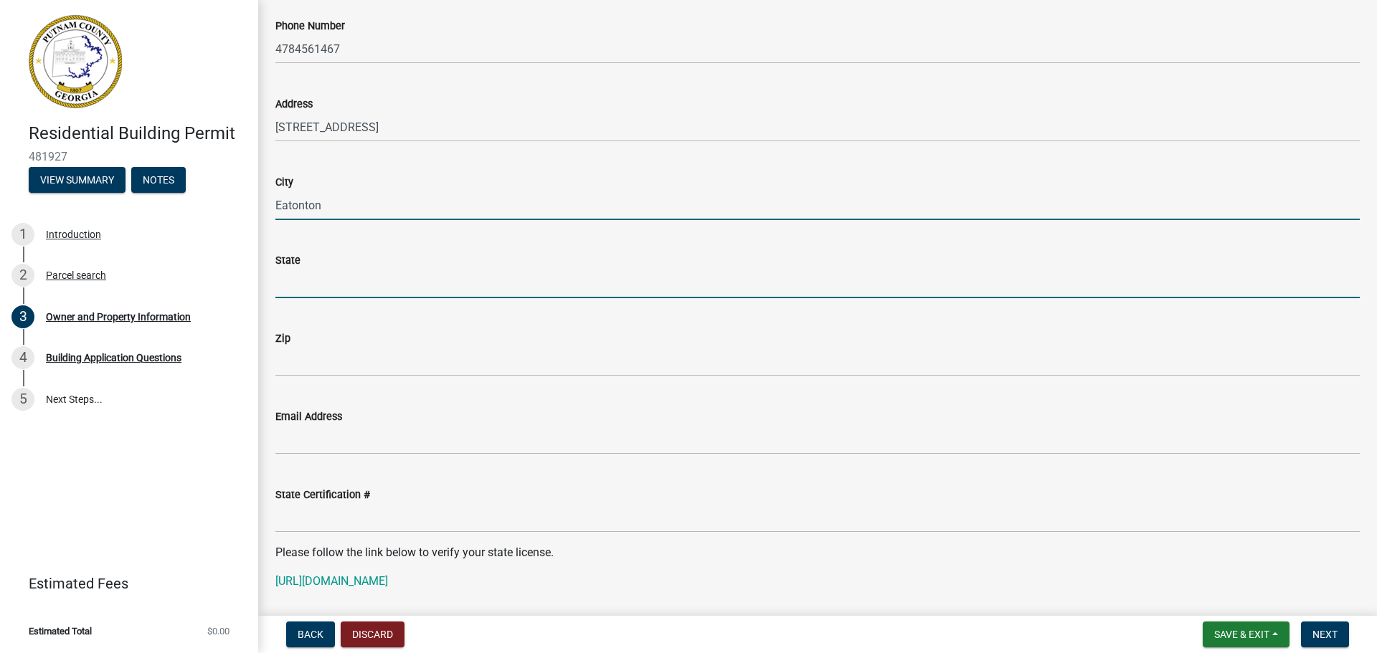
type input "ga"
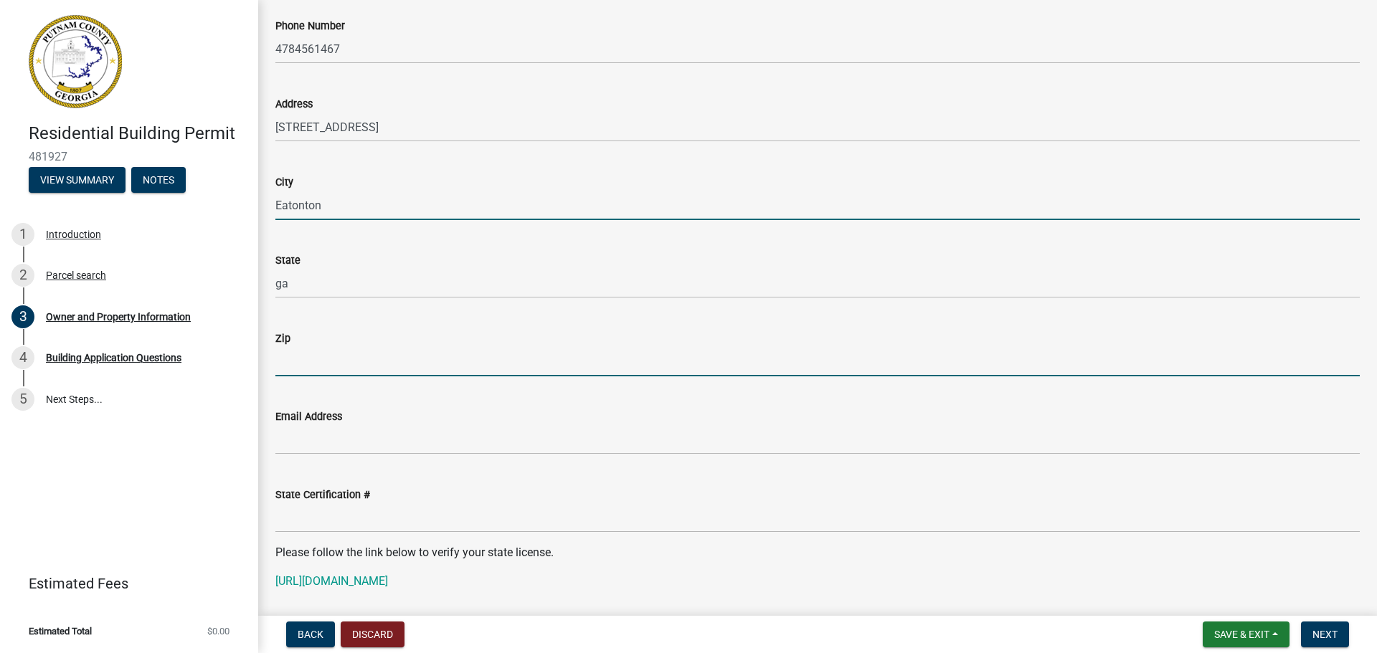
type input "31024"
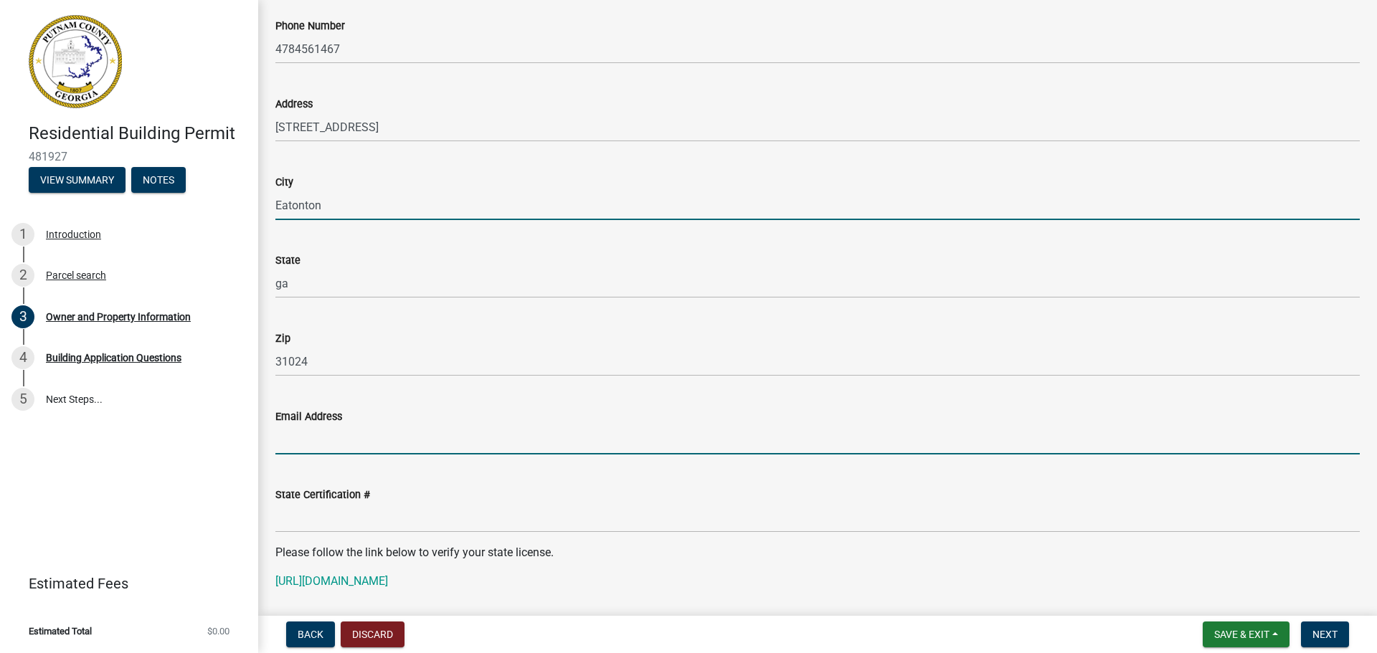
type input "[EMAIL_ADDRESS][DOMAIN_NAME]"
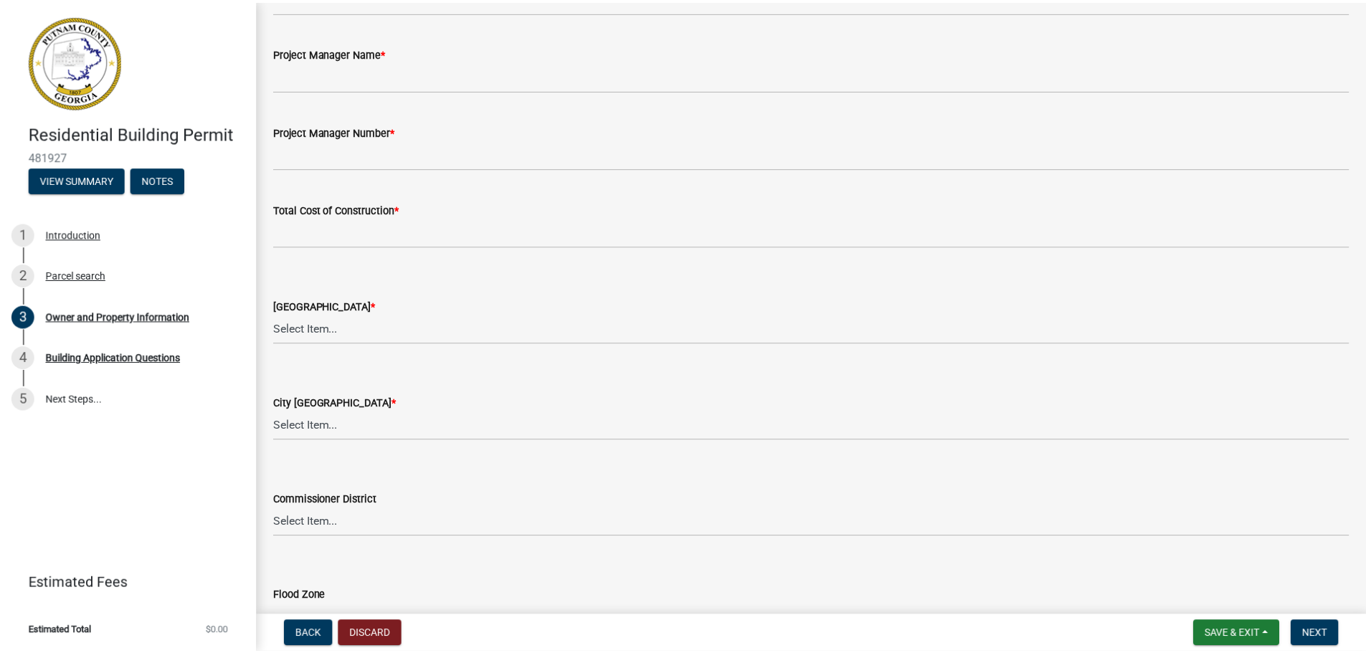
scroll to position [2295, 0]
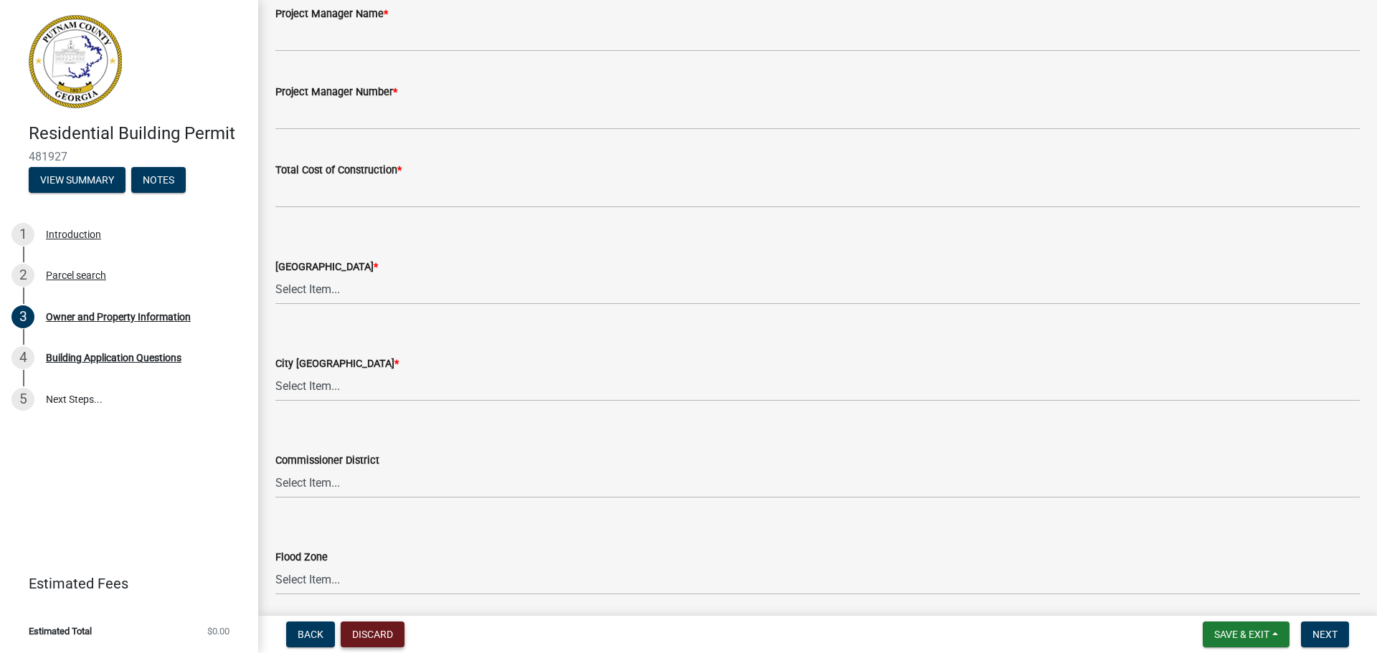
click at [368, 630] on button "Discard" at bounding box center [373, 635] width 64 height 26
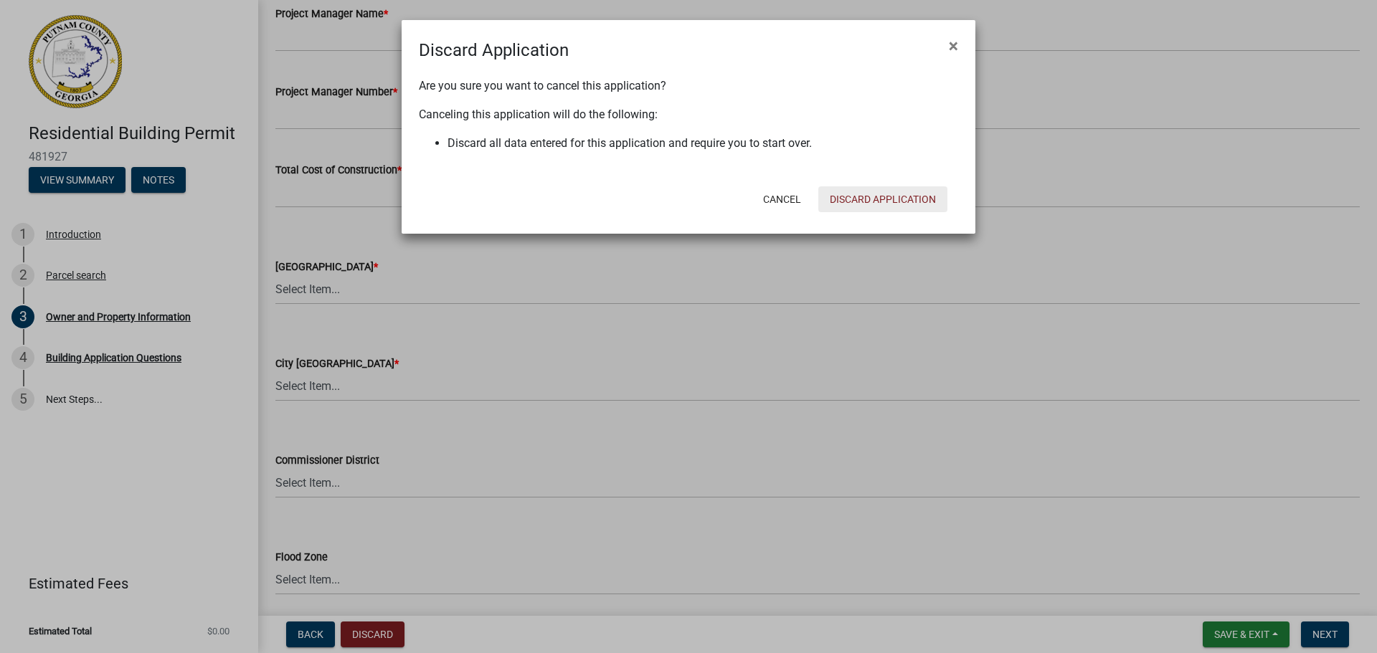
click at [858, 204] on button "Discard Application" at bounding box center [882, 199] width 129 height 26
